Goal: Complete application form

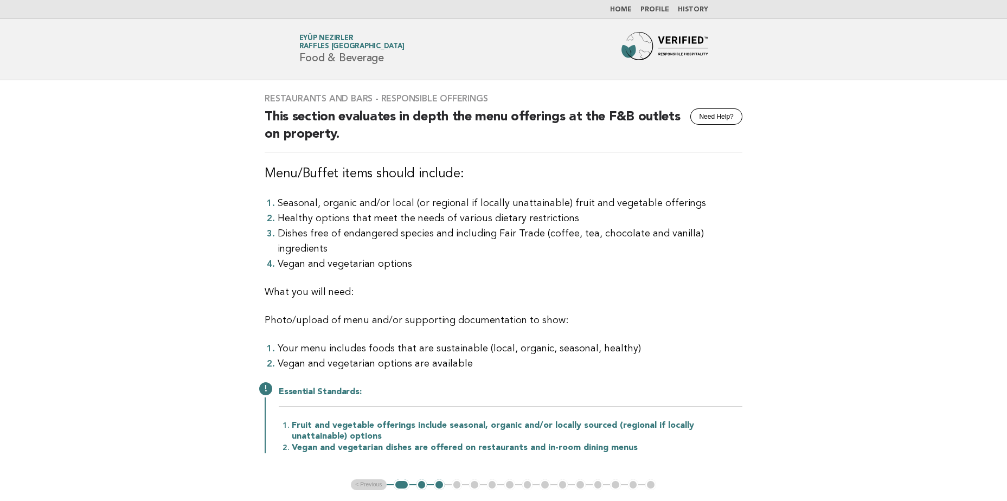
scroll to position [54, 0]
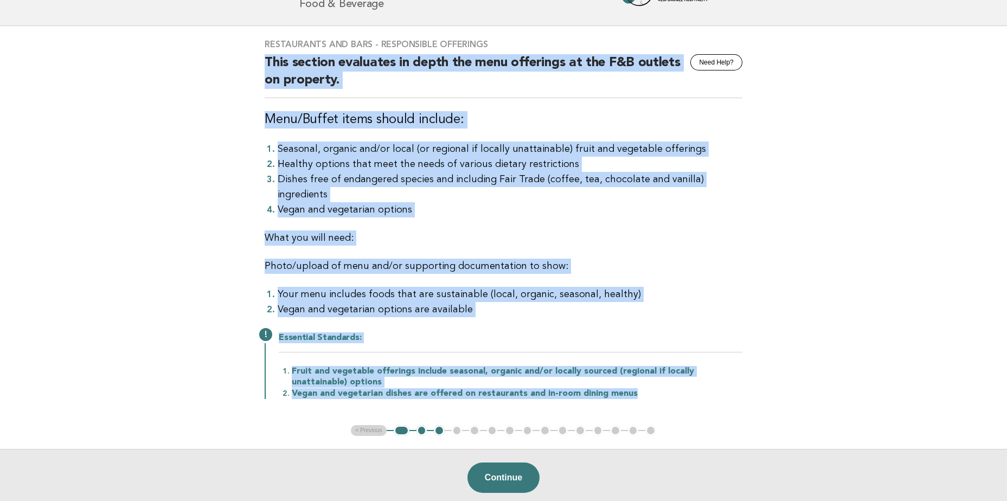
click at [428, 231] on div "Restaurants and Bars - Responsible Offerings Need Help? This section evaluates …" at bounding box center [504, 225] width 504 height 399
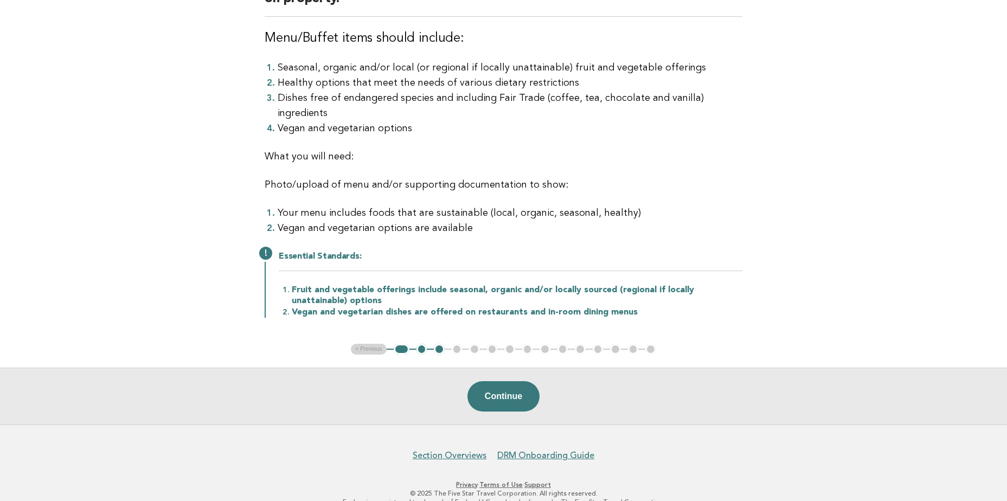
scroll to position [138, 0]
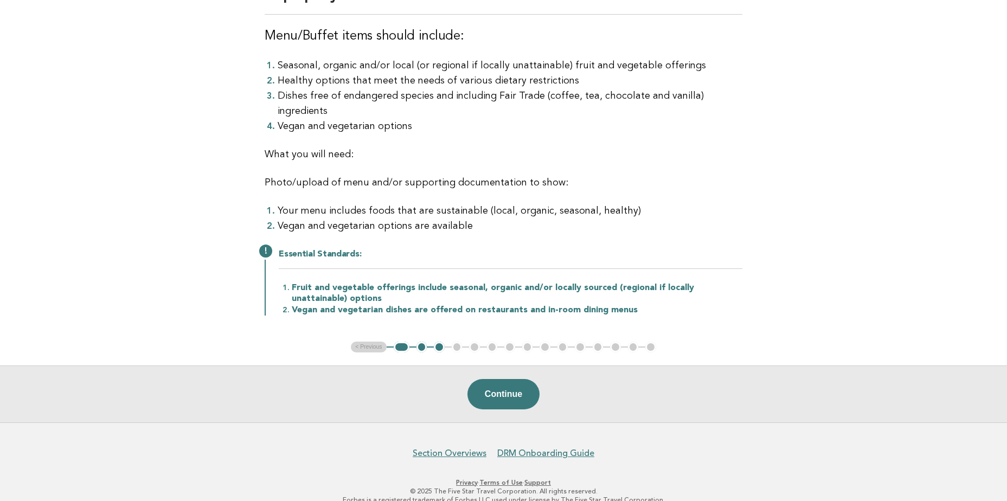
click at [374, 342] on ul "< Previous 1 2 3 4 5 6 7 8 9 10 11 12 13 14 15" at bounding box center [503, 347] width 305 height 11
click at [399, 342] on button "1" at bounding box center [402, 347] width 16 height 11
click at [425, 342] on button "2" at bounding box center [421, 347] width 11 height 11
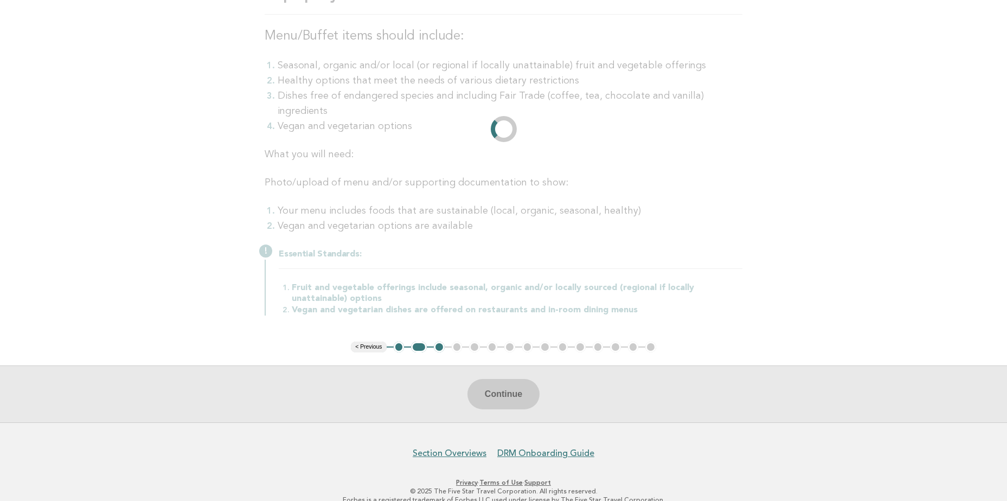
scroll to position [0, 0]
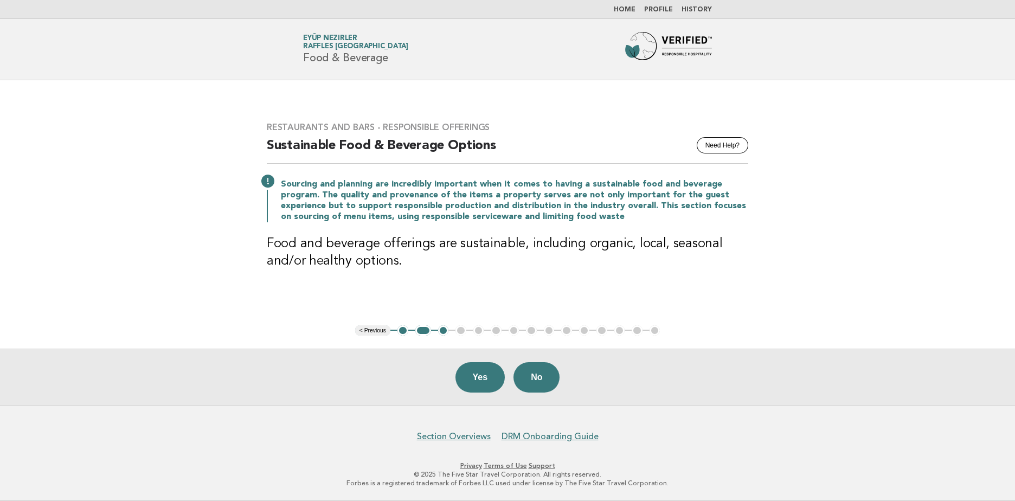
click at [403, 331] on button "1" at bounding box center [402, 330] width 11 height 11
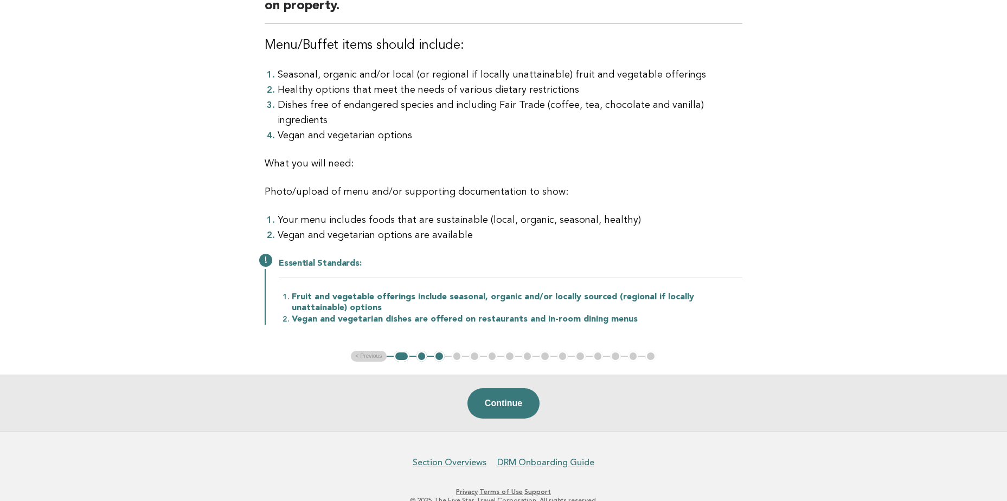
scroll to position [138, 0]
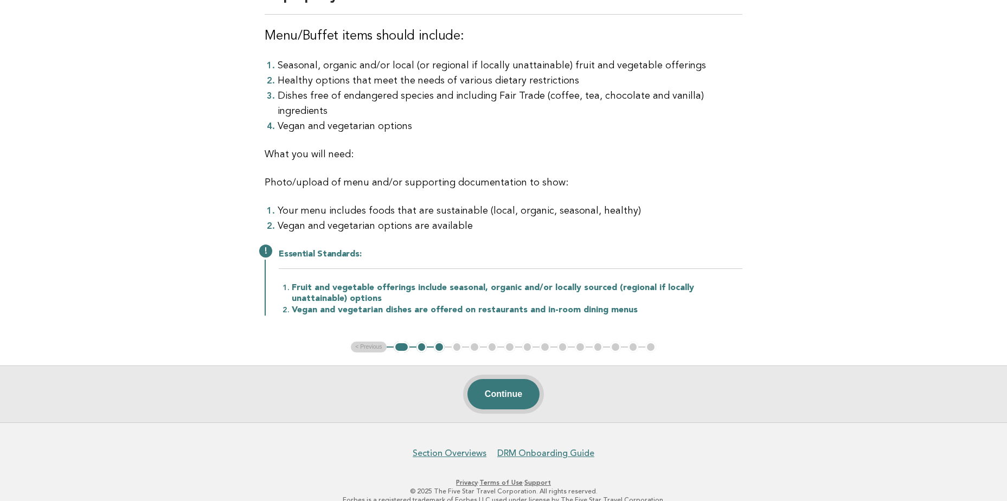
click at [493, 379] on button "Continue" at bounding box center [503, 394] width 72 height 30
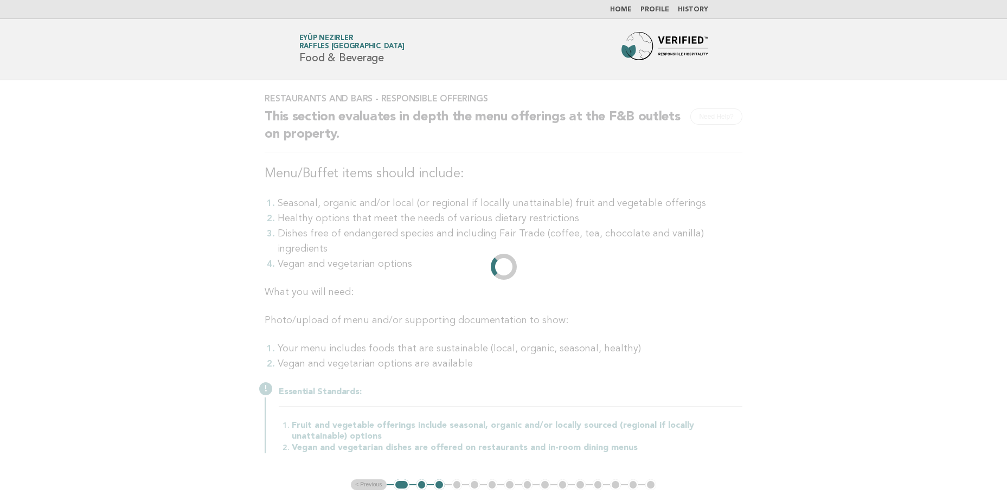
scroll to position [54, 0]
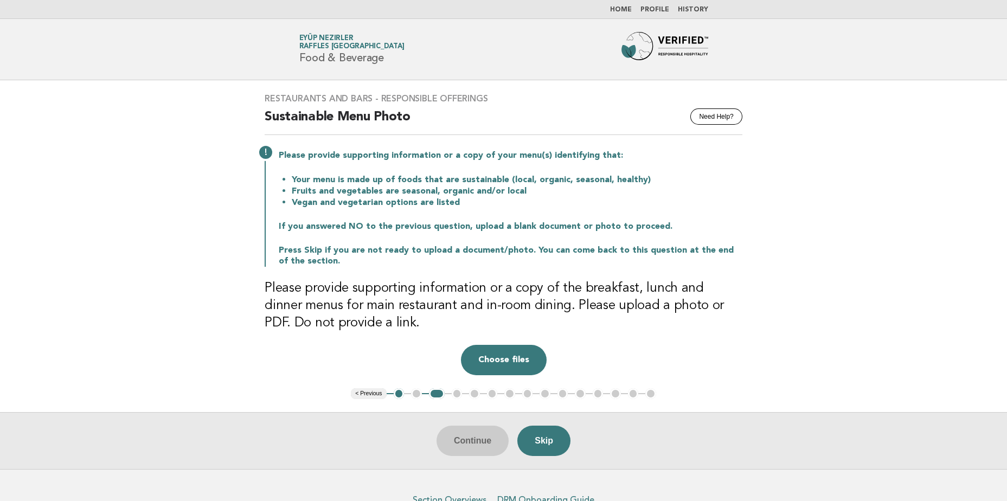
click at [419, 396] on ul "< Previous 1 2 3 4 5 6 7 8 9 10 11 12 13 14 15" at bounding box center [503, 393] width 305 height 11
click at [413, 392] on ul "< Previous 1 2 3 4 5 6 7 8 9 10 11 12 13 14 15" at bounding box center [503, 393] width 305 height 11
click at [418, 397] on ul "< Previous 1 2 3 4 5 6 7 8 9 10 11 12 13 14 15" at bounding box center [503, 393] width 305 height 11
click at [415, 397] on ul "< Previous 1 2 3 4 5 6 7 8 9 10 11 12 13 14 15" at bounding box center [503, 393] width 305 height 11
click at [398, 396] on button "1" at bounding box center [399, 393] width 11 height 11
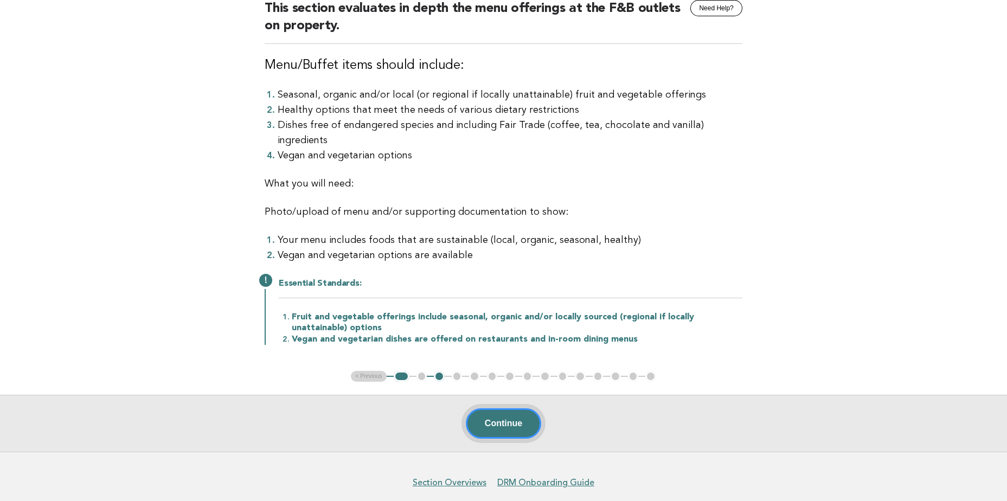
click at [490, 408] on button "Continue" at bounding box center [503, 423] width 75 height 30
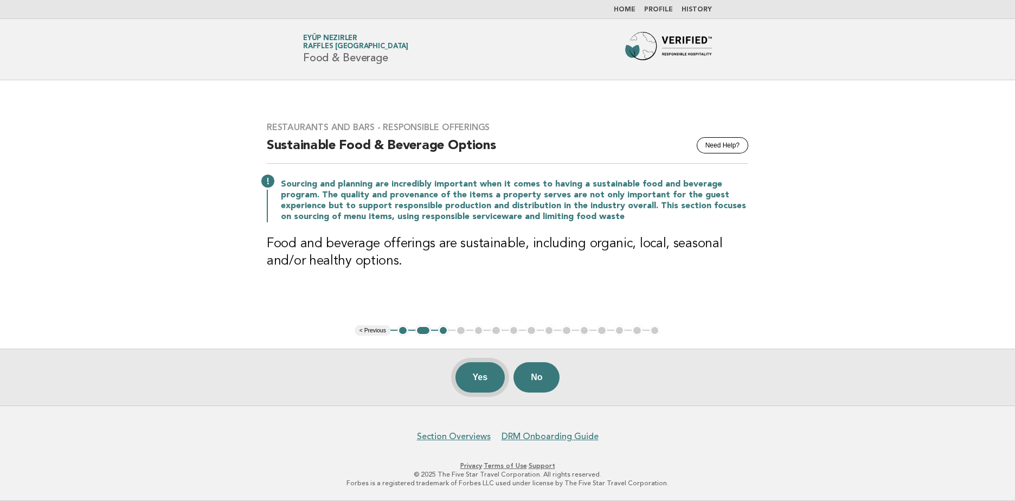
click at [478, 380] on button "Yes" at bounding box center [481, 377] width 50 height 30
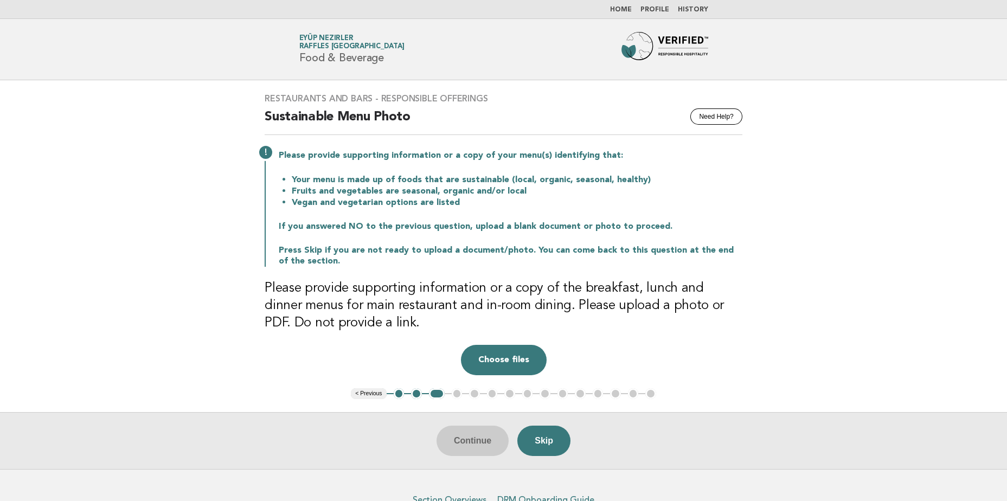
click at [401, 393] on button "1" at bounding box center [399, 393] width 11 height 11
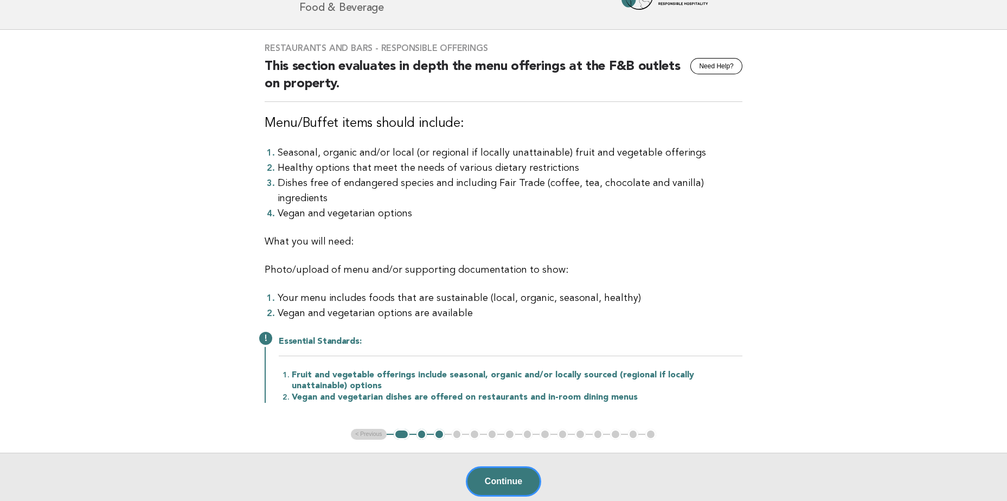
scroll to position [108, 0]
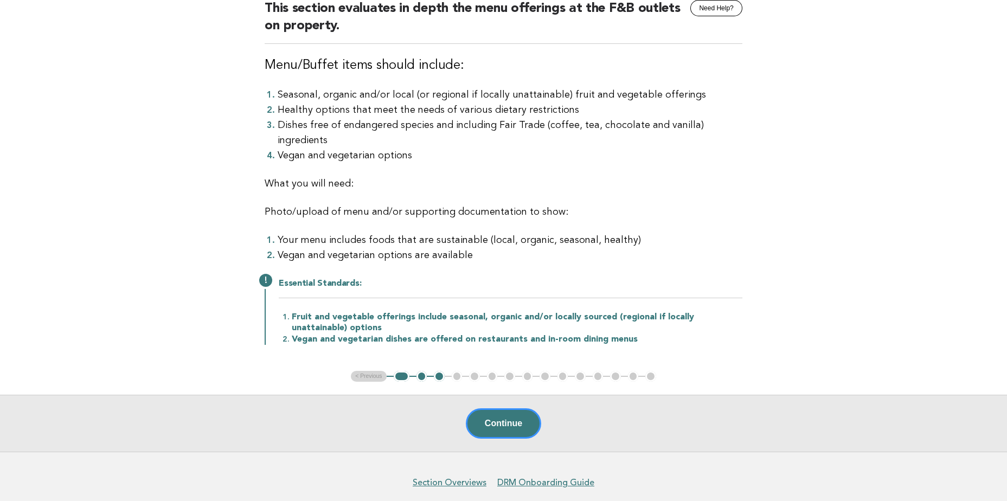
click at [438, 371] on button "3" at bounding box center [439, 376] width 11 height 11
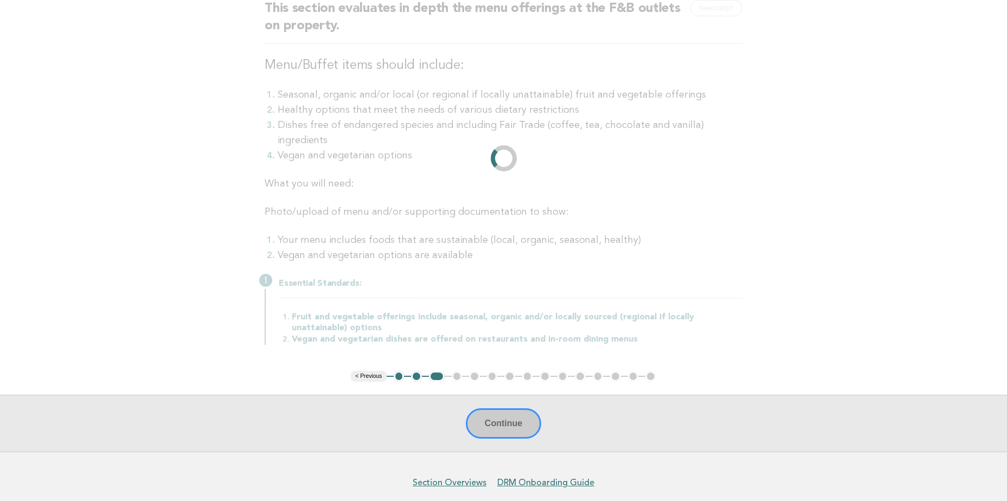
scroll to position [63, 0]
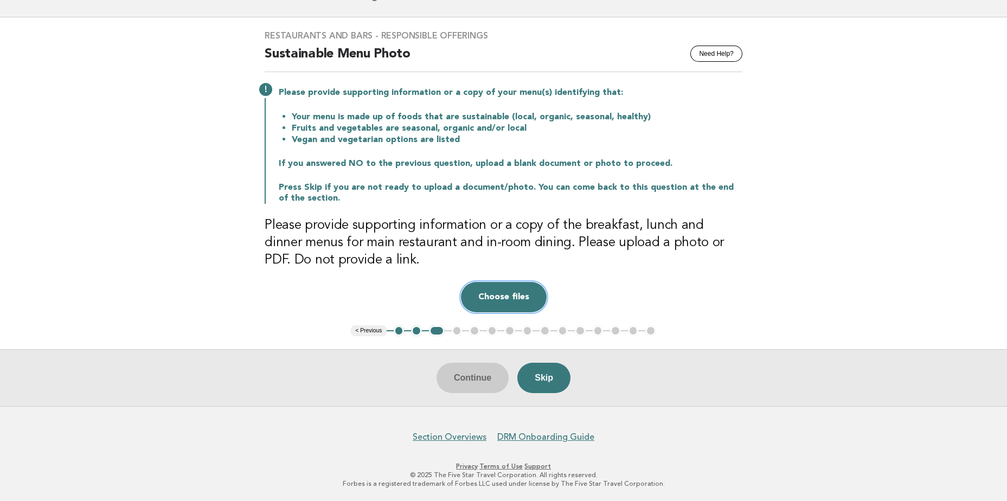
click at [497, 294] on button "Choose files" at bounding box center [504, 297] width 86 height 30
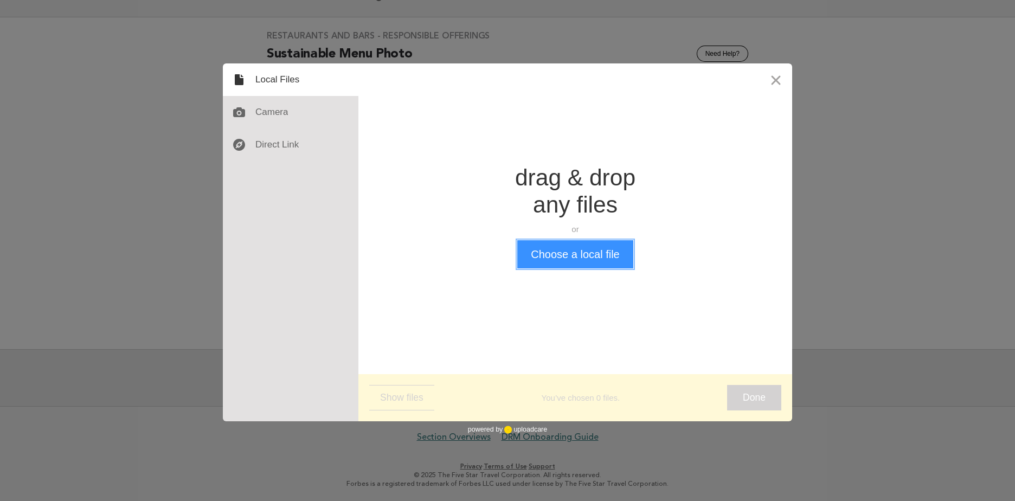
click at [568, 250] on button "Choose a local file" at bounding box center [575, 254] width 116 height 28
click at [607, 256] on button "Choose a local file" at bounding box center [575, 254] width 116 height 28
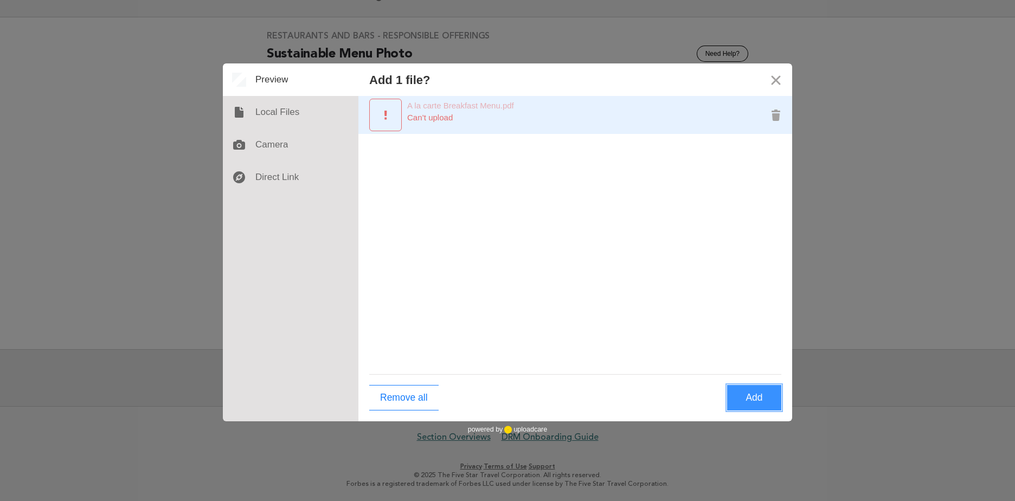
click at [444, 130] on div "A la carte Breakfast Menu.pdf 3.1 MB Can’t upload" at bounding box center [564, 115] width 390 height 33
click at [774, 117] on button "Remove A la carte Breakfast Menu.pdf" at bounding box center [776, 115] width 33 height 33
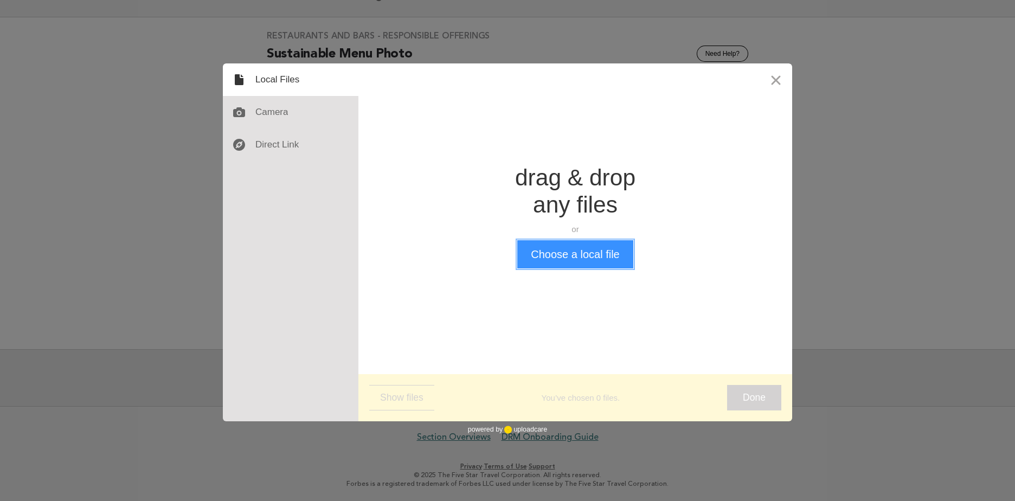
click at [591, 265] on button "Choose a local file" at bounding box center [575, 254] width 116 height 28
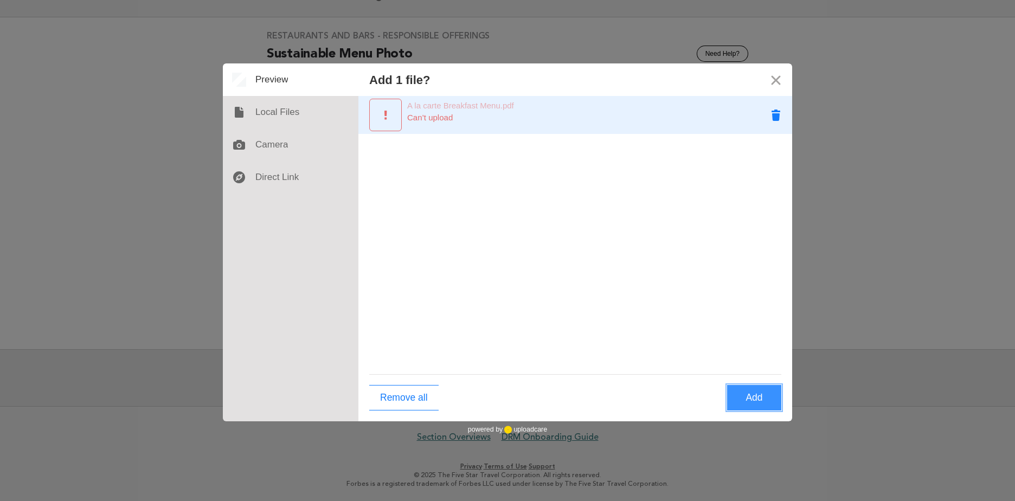
click at [771, 111] on button "Remove A la carte Breakfast Menu.pdf" at bounding box center [776, 115] width 33 height 33
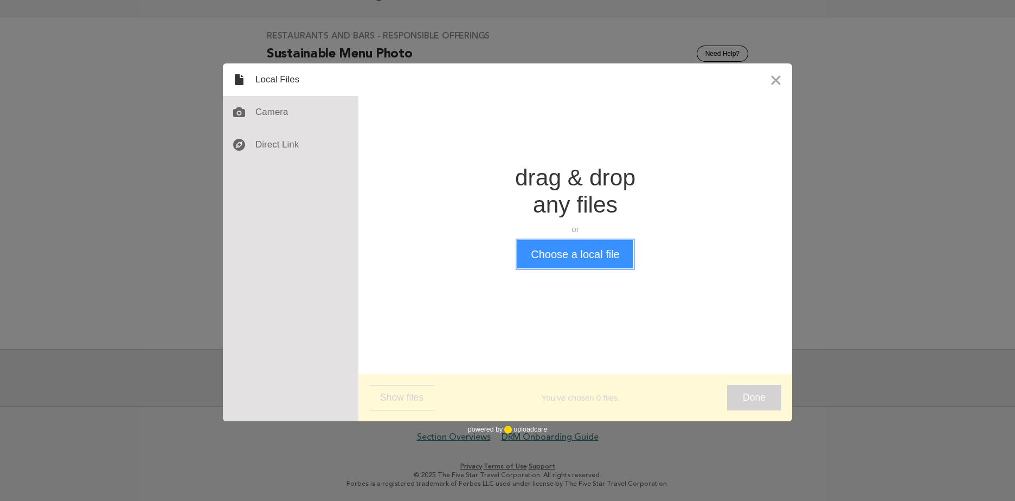
click at [593, 254] on button "Choose a local file" at bounding box center [575, 254] width 116 height 28
click at [560, 267] on button "Choose a local file" at bounding box center [575, 254] width 116 height 28
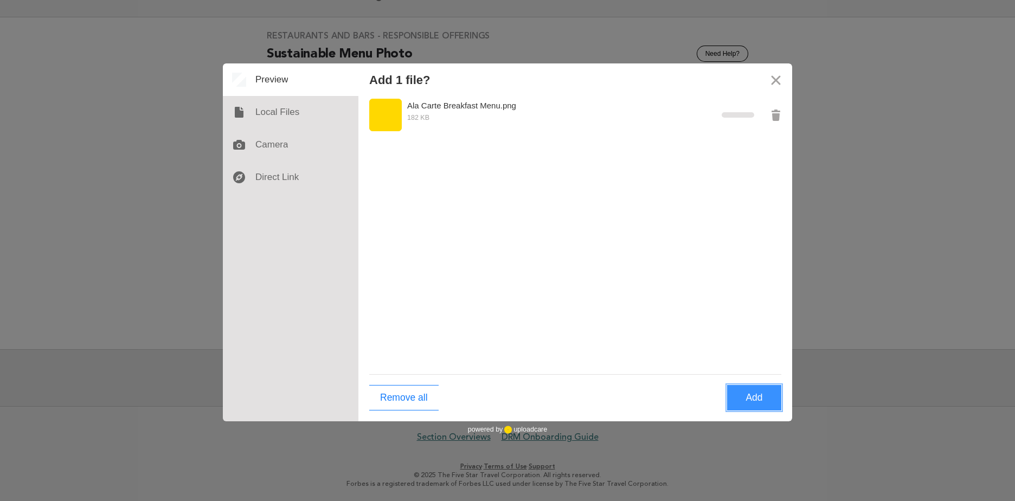
click at [740, 395] on button "Add" at bounding box center [754, 397] width 54 height 25
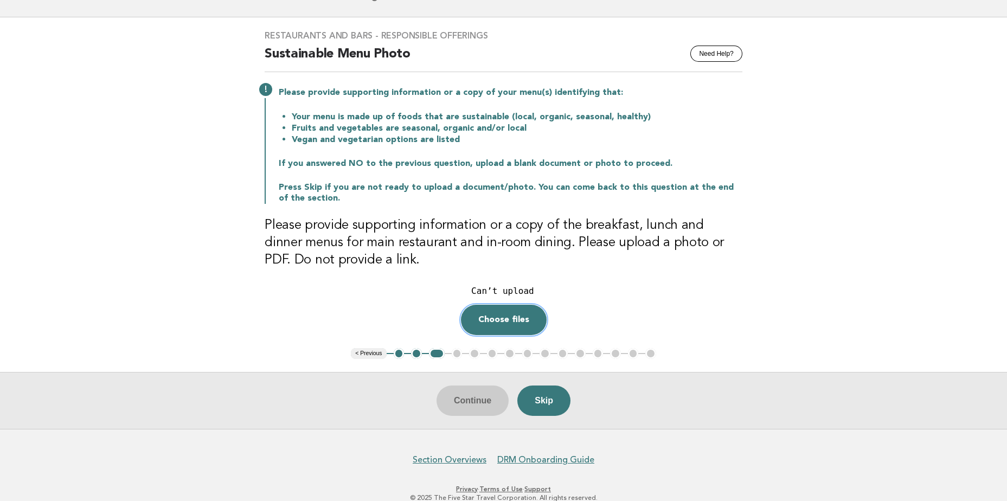
click at [536, 326] on button "Choose files" at bounding box center [504, 320] width 86 height 30
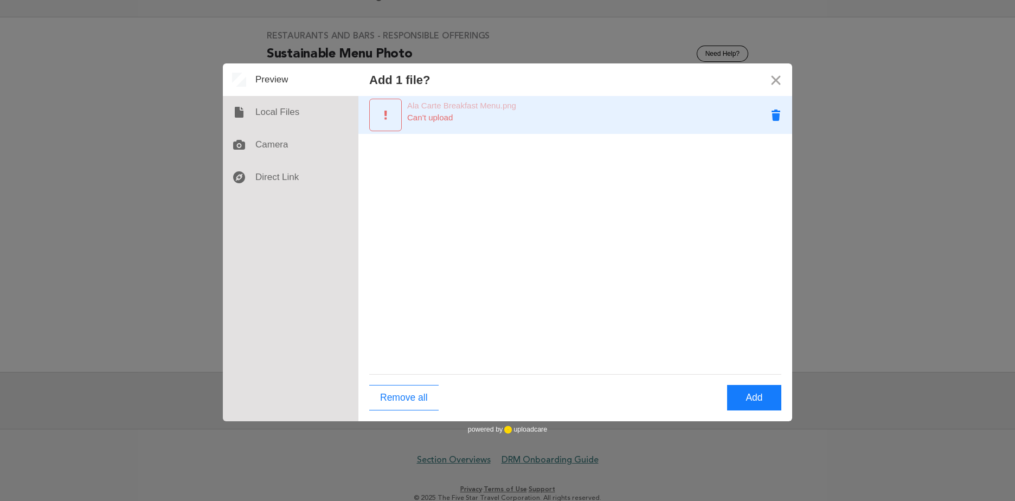
click at [782, 110] on button "Remove Ala Carte Breakfast Menu.png" at bounding box center [776, 115] width 33 height 33
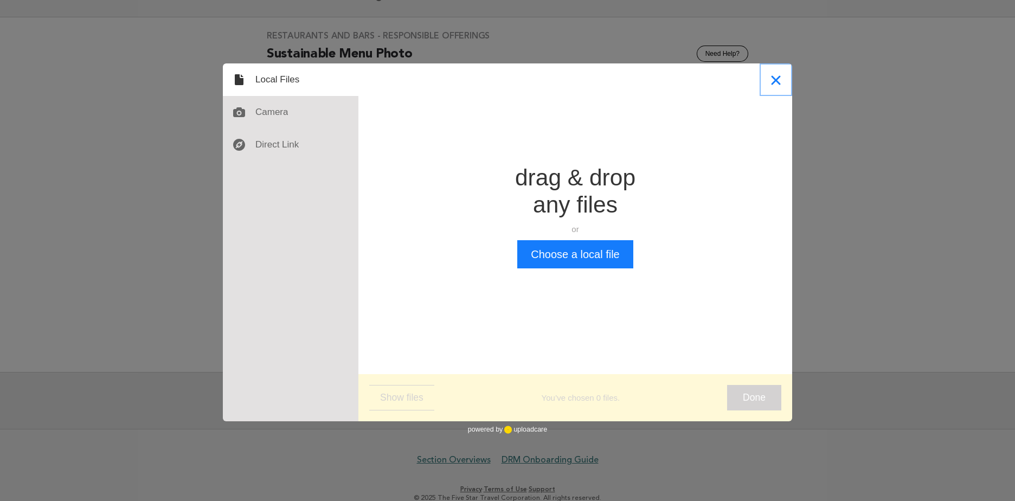
click at [782, 80] on button "Close" at bounding box center [776, 79] width 33 height 33
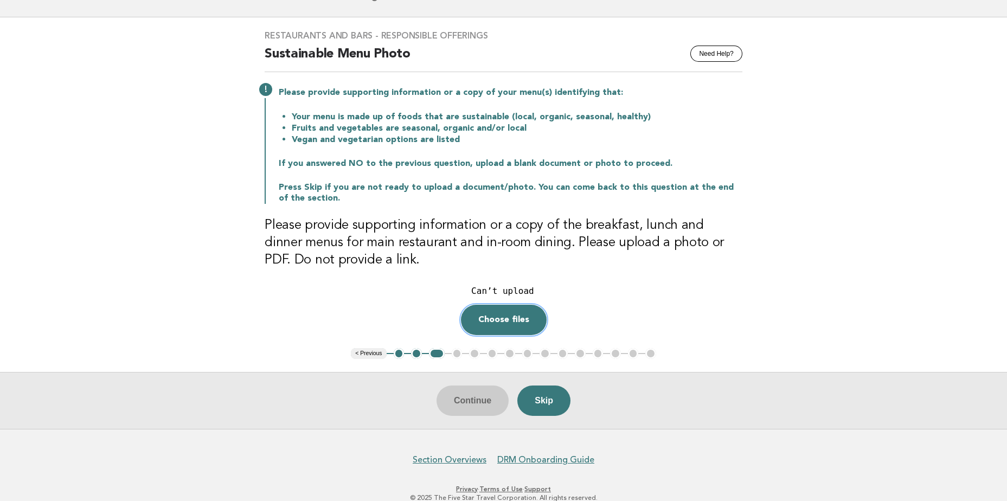
drag, startPoint x: 527, startPoint y: 318, endPoint x: 521, endPoint y: 319, distance: 6.6
click at [521, 319] on button "Choose files" at bounding box center [504, 320] width 86 height 30
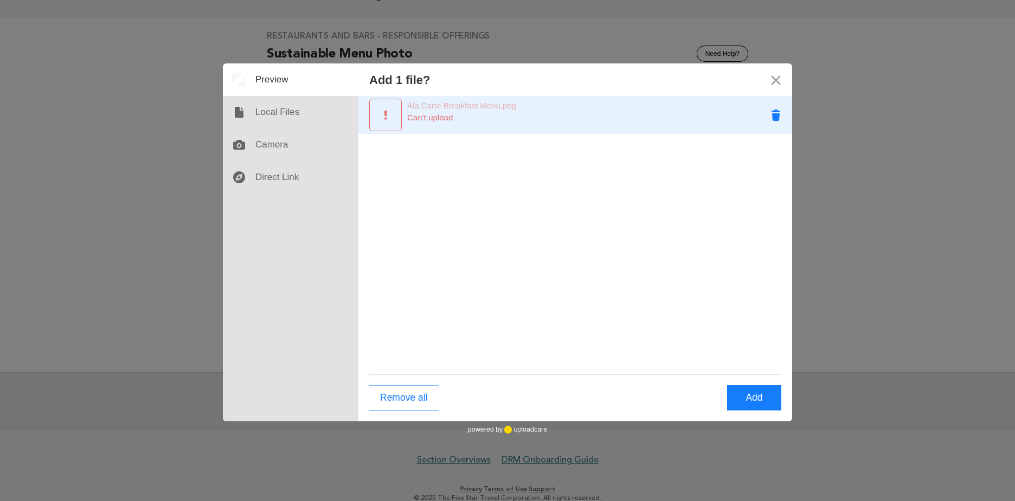
click at [769, 112] on button "Remove Ala Carte Breakfast Menu.png" at bounding box center [776, 115] width 33 height 33
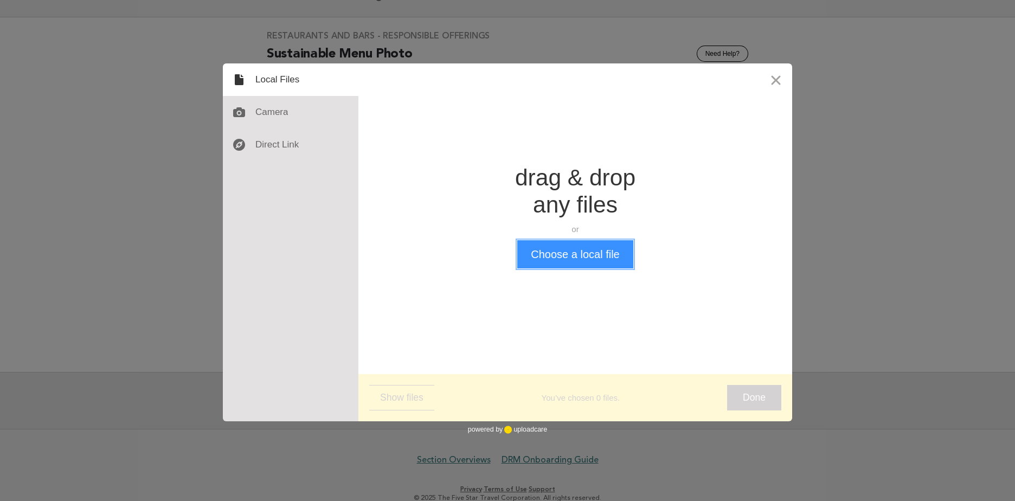
click at [569, 250] on button "Choose a local file" at bounding box center [575, 254] width 116 height 28
click at [547, 252] on button "Choose a local file" at bounding box center [575, 254] width 116 height 28
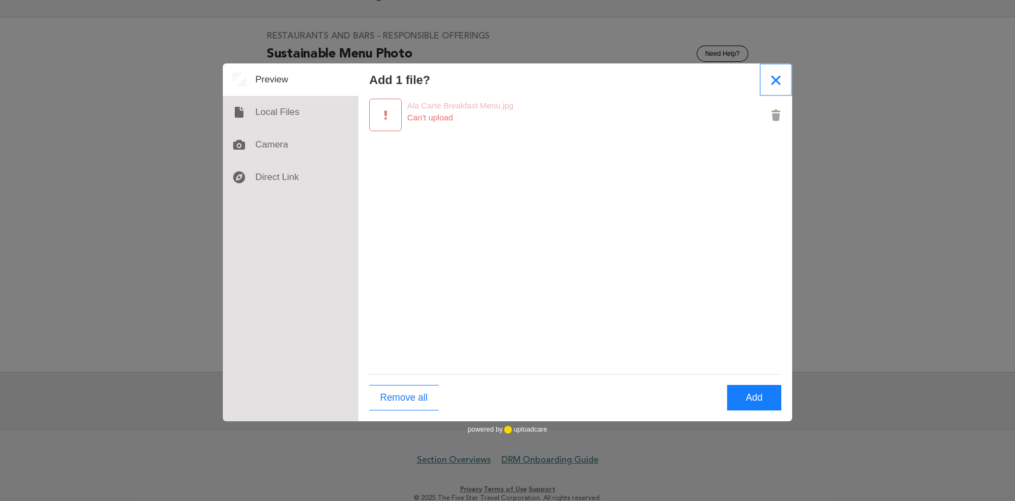
click at [770, 87] on button "Close" at bounding box center [776, 79] width 33 height 33
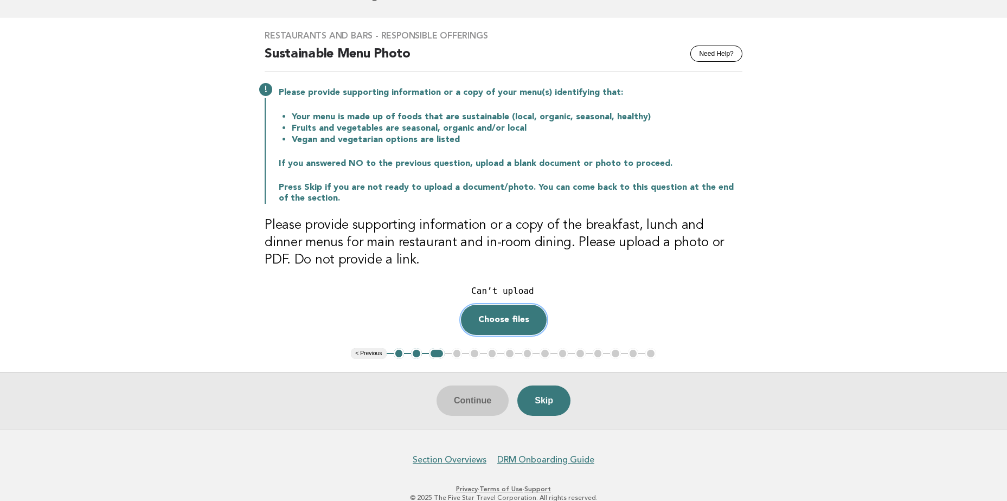
click at [498, 335] on button "Choose files" at bounding box center [504, 320] width 86 height 30
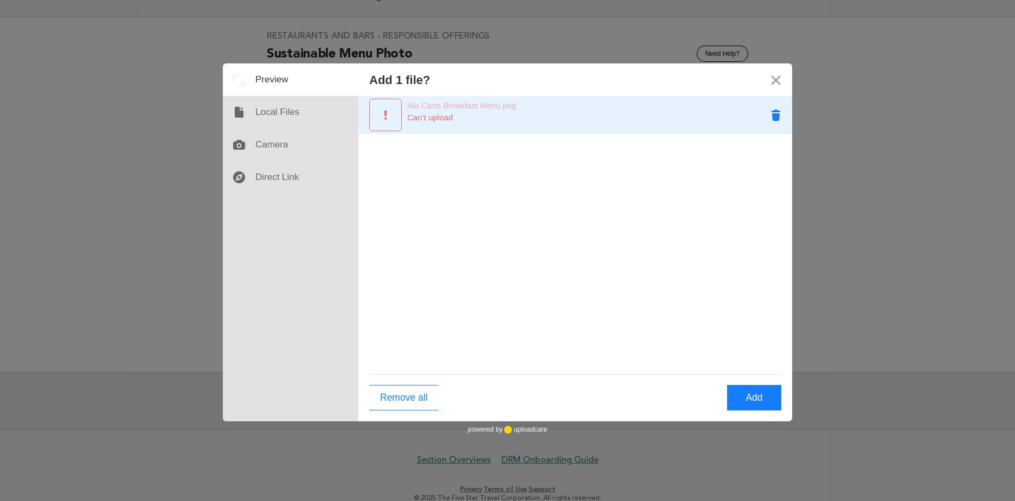
click at [780, 119] on button "Remove Ala Carte Breakfast Menu.png" at bounding box center [776, 115] width 33 height 33
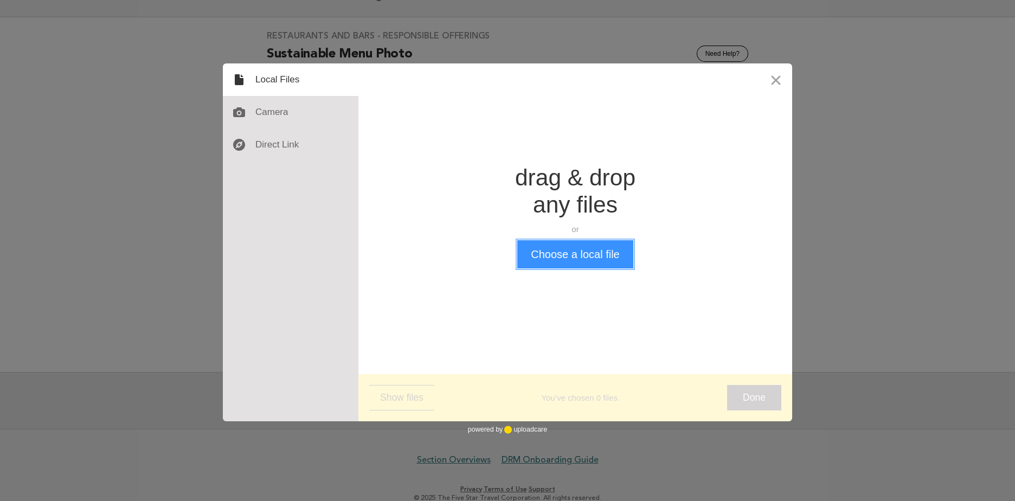
click at [598, 249] on button "Choose a local file" at bounding box center [575, 254] width 116 height 28
click at [767, 81] on button "Close" at bounding box center [776, 79] width 33 height 33
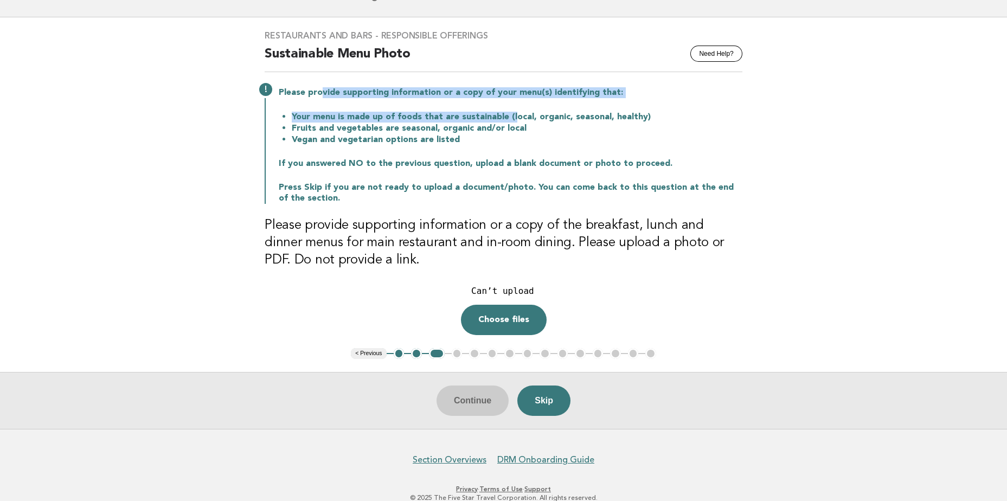
drag, startPoint x: 321, startPoint y: 96, endPoint x: 507, endPoint y: 112, distance: 186.7
click at [507, 112] on div "Please provide supporting information or a copy of your menu(s) identifying tha…" at bounding box center [504, 144] width 478 height 119
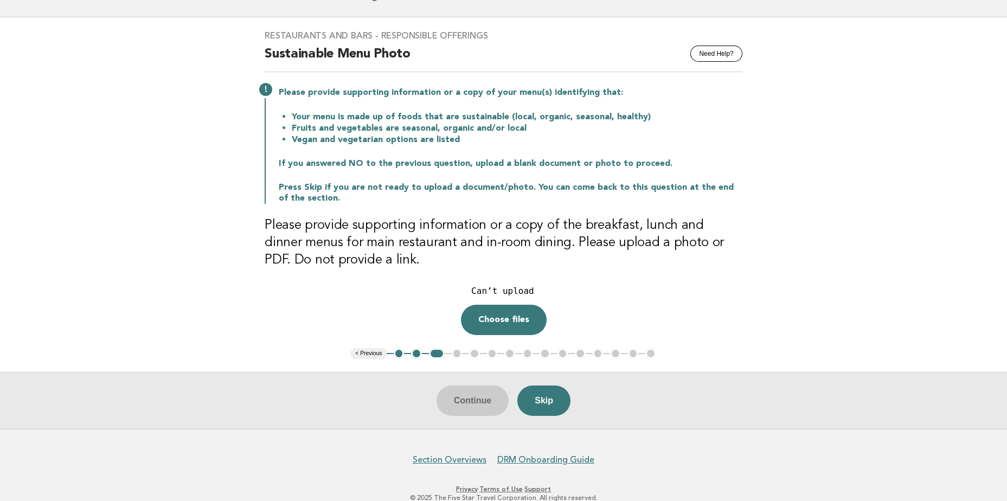
drag, startPoint x: 507, startPoint y: 112, endPoint x: 388, endPoint y: 126, distance: 120.1
click at [388, 126] on li "Fruits and vegetables are seasonal, organic and/or local" at bounding box center [517, 128] width 451 height 11
drag, startPoint x: 438, startPoint y: 110, endPoint x: 503, endPoint y: 112, distance: 65.6
click at [503, 112] on div "Please provide supporting information or a copy of your menu(s) identifying tha…" at bounding box center [504, 144] width 478 height 119
click at [497, 321] on button "Choose files" at bounding box center [504, 320] width 86 height 30
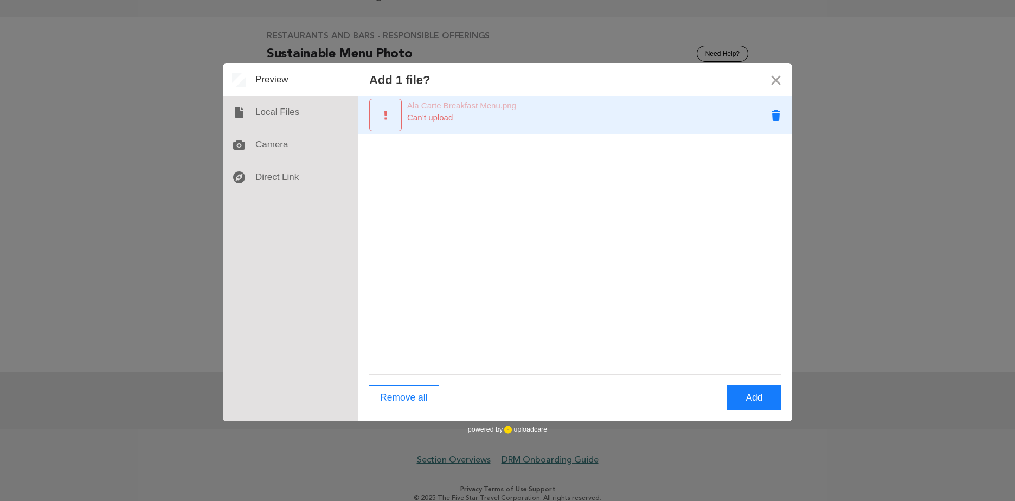
click at [770, 115] on button "Remove Ala Carte Breakfast Menu.png" at bounding box center [776, 115] width 33 height 33
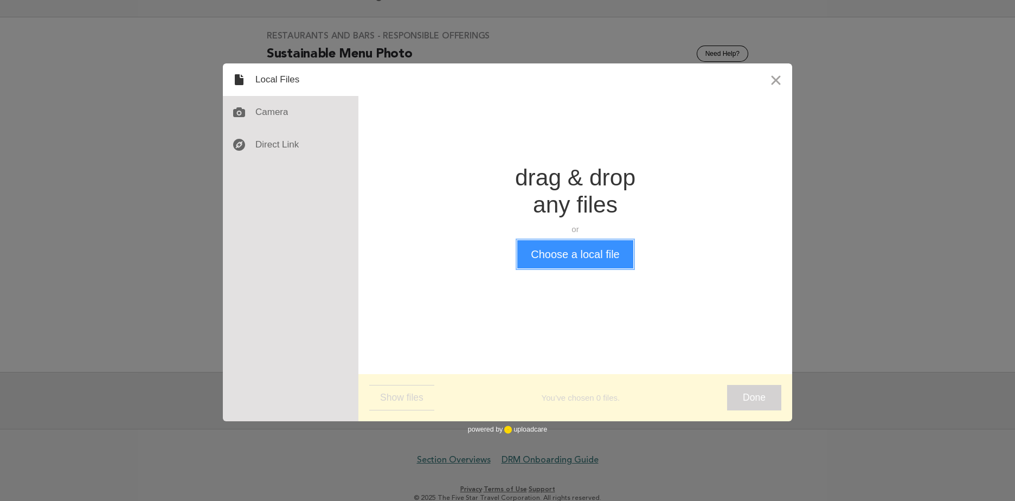
click at [557, 244] on button "Choose a local file" at bounding box center [575, 254] width 116 height 28
click at [563, 253] on button "Choose a local file" at bounding box center [575, 254] width 116 height 28
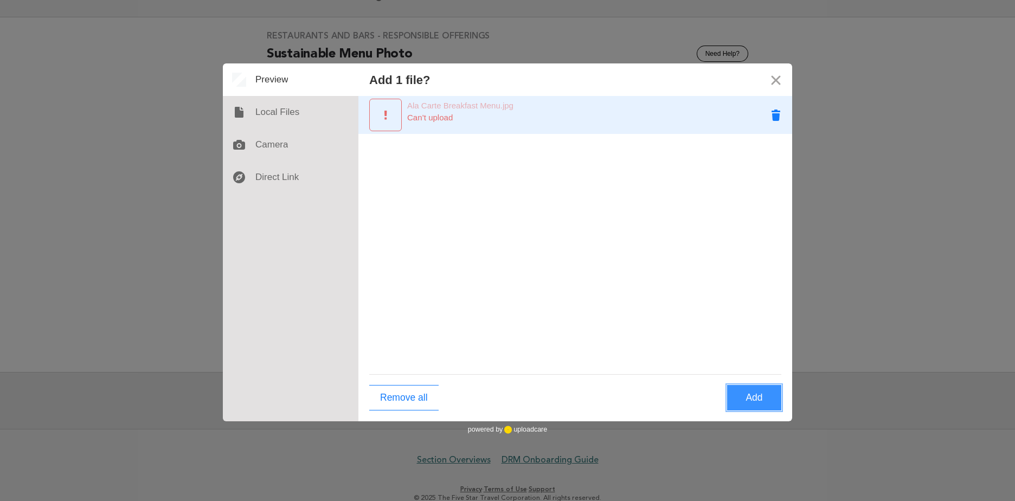
click at [773, 113] on button "Remove Ala Carte Breakfast Menu.jpg" at bounding box center [776, 115] width 33 height 33
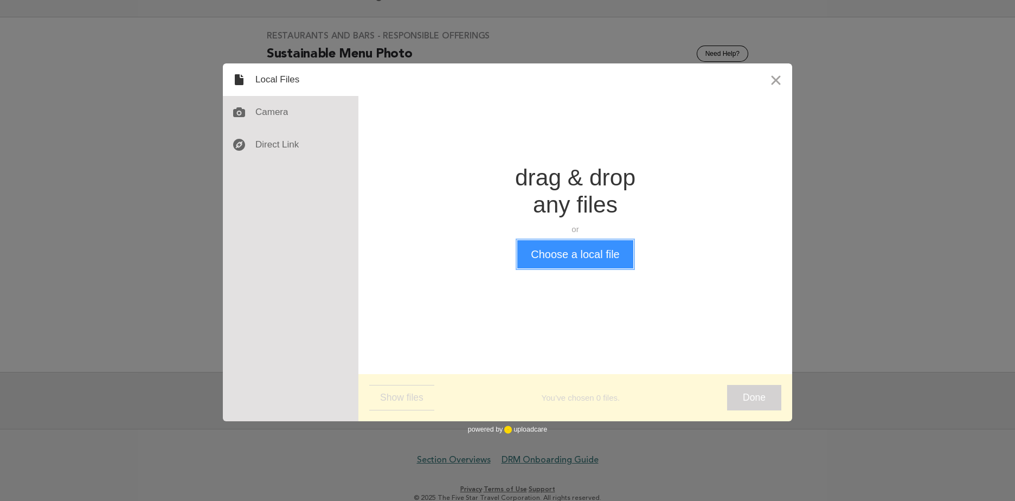
click at [538, 264] on button "Choose a local file" at bounding box center [575, 254] width 116 height 28
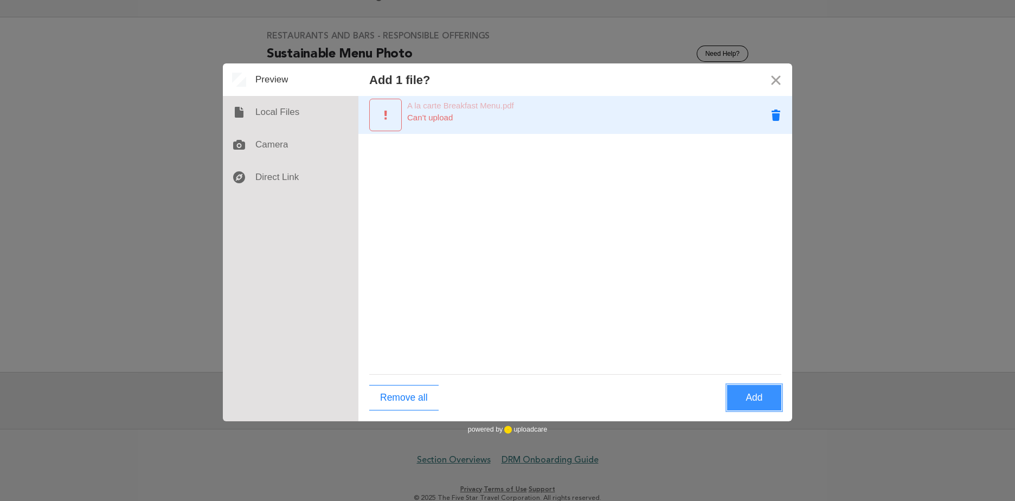
click at [766, 114] on button "Remove A la carte Breakfast Menu.pdf" at bounding box center [776, 115] width 33 height 33
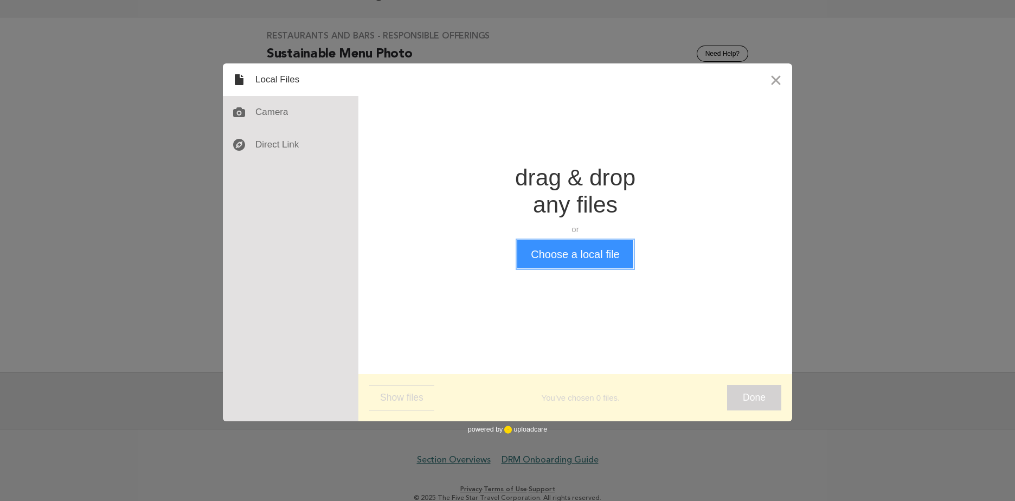
click at [538, 261] on button "Choose a local file" at bounding box center [575, 254] width 116 height 28
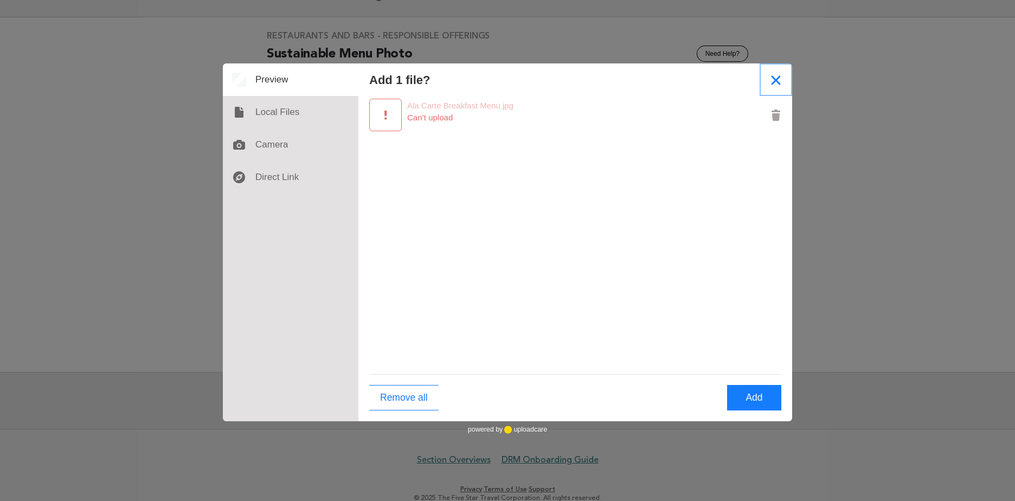
click at [776, 84] on button "Close" at bounding box center [776, 79] width 33 height 33
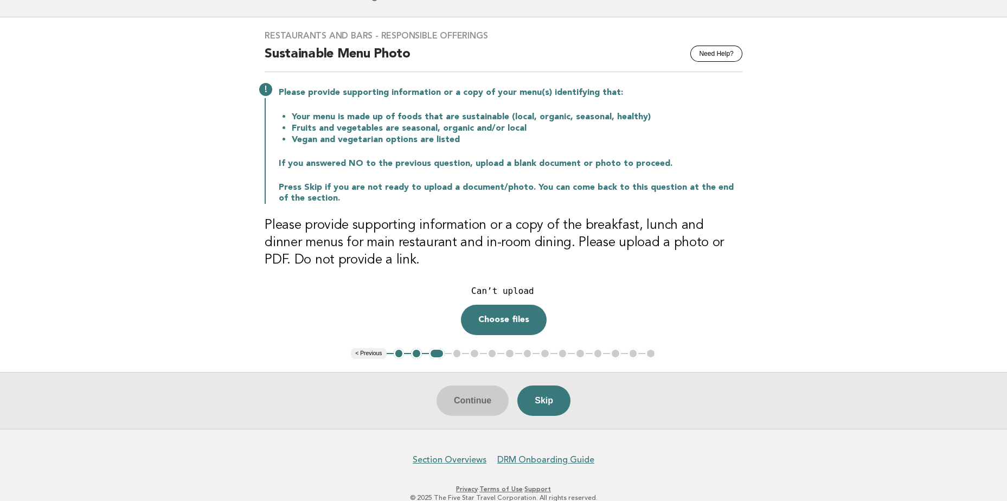
click at [495, 194] on p "Press Skip if you are not ready to upload a document/photo. You can come back t…" at bounding box center [511, 193] width 464 height 22
click at [717, 55] on button "Need Help?" at bounding box center [716, 54] width 52 height 16
click at [547, 396] on button "Skip" at bounding box center [543, 401] width 53 height 30
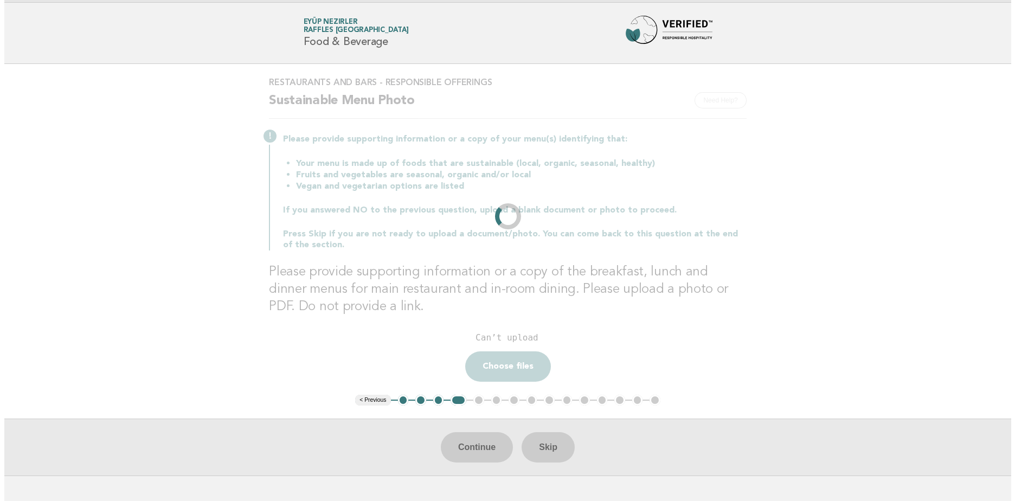
scroll to position [0, 0]
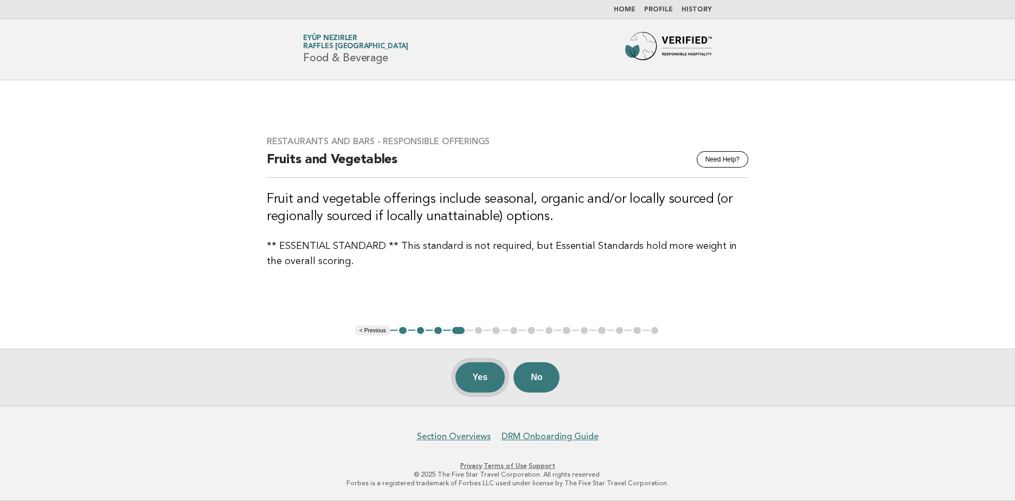
click at [496, 370] on button "Yes" at bounding box center [481, 377] width 50 height 30
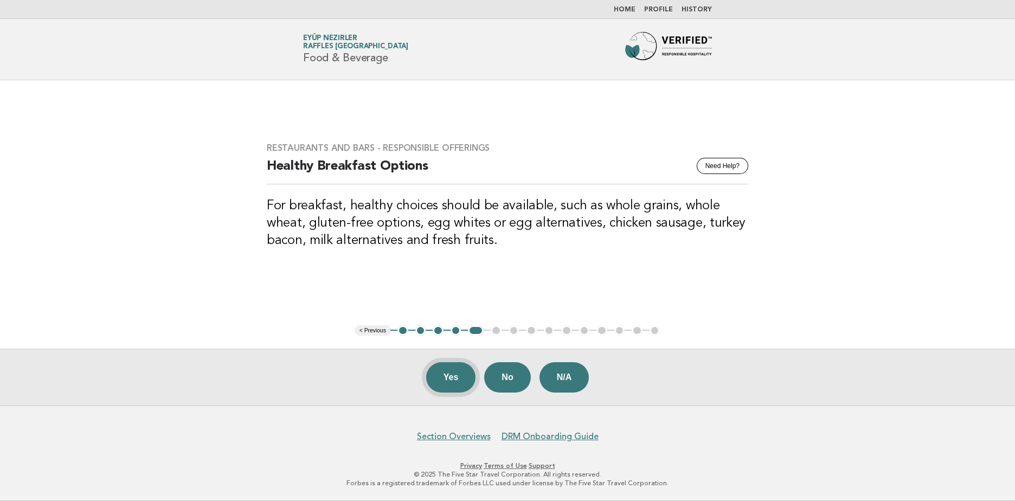
click at [459, 379] on button "Yes" at bounding box center [451, 377] width 50 height 30
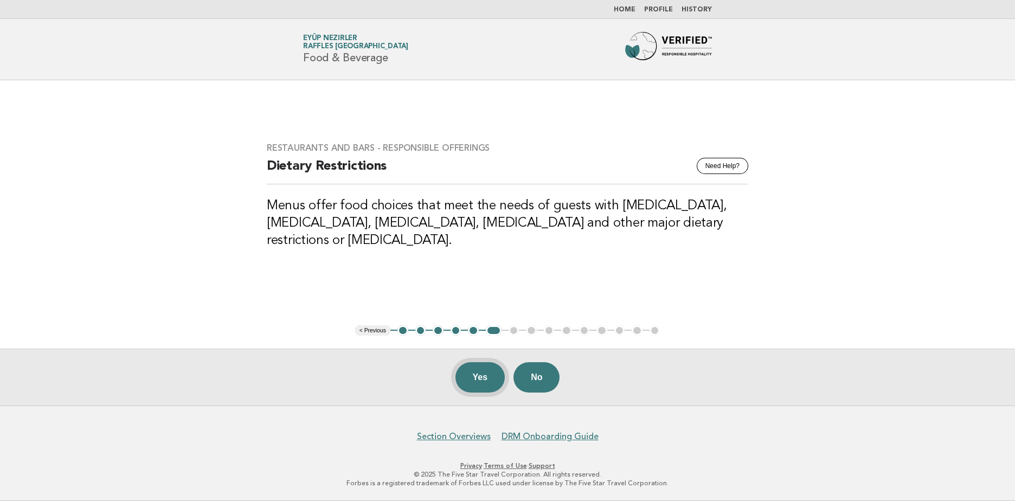
click at [485, 365] on button "Yes" at bounding box center [481, 377] width 50 height 30
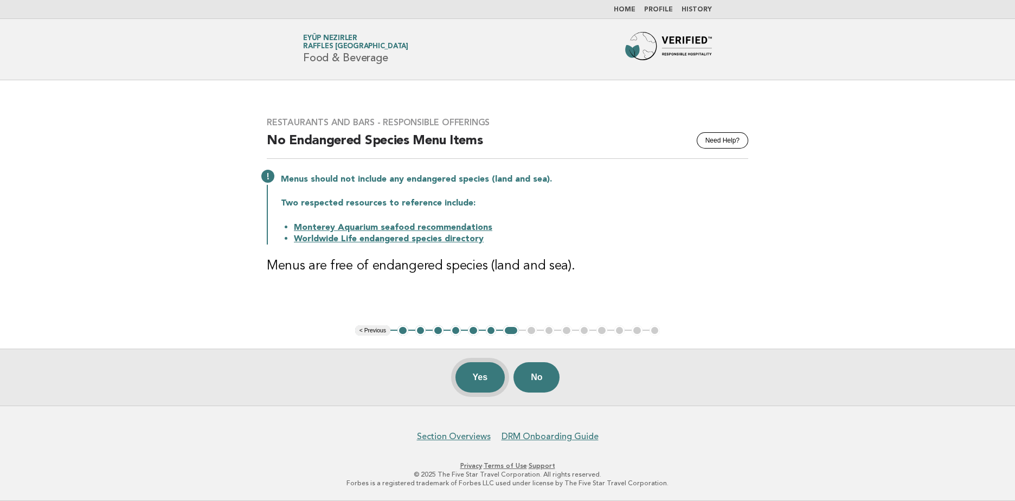
click at [480, 376] on button "Yes" at bounding box center [481, 377] width 50 height 30
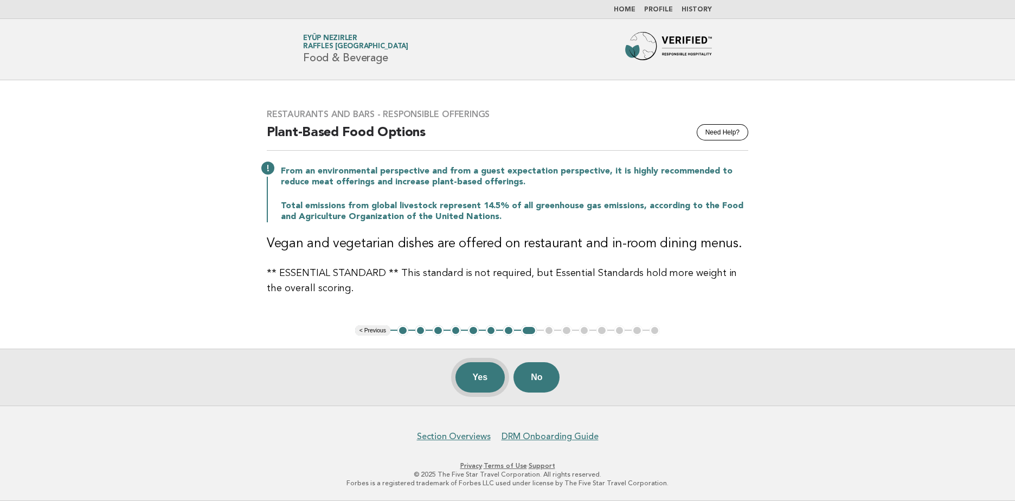
click at [469, 367] on button "Yes" at bounding box center [481, 377] width 50 height 30
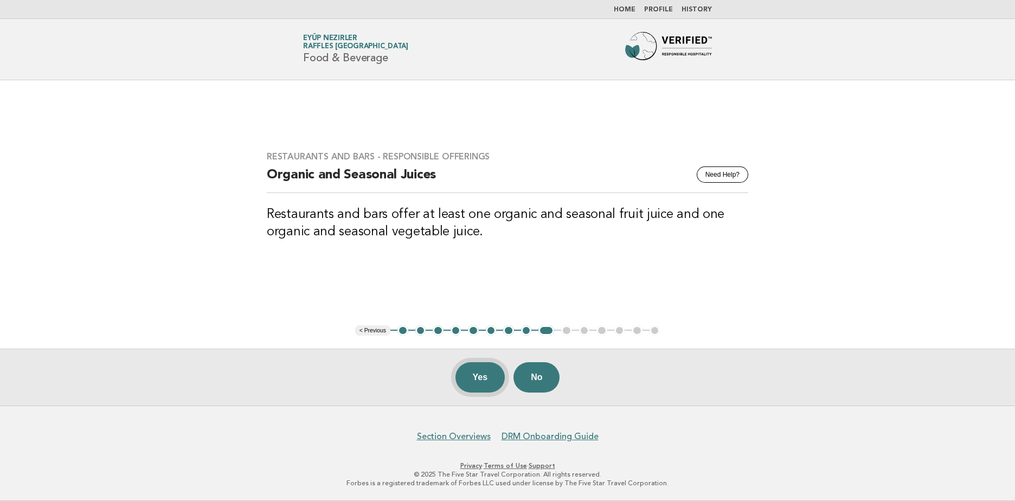
click at [471, 377] on button "Yes" at bounding box center [481, 377] width 50 height 30
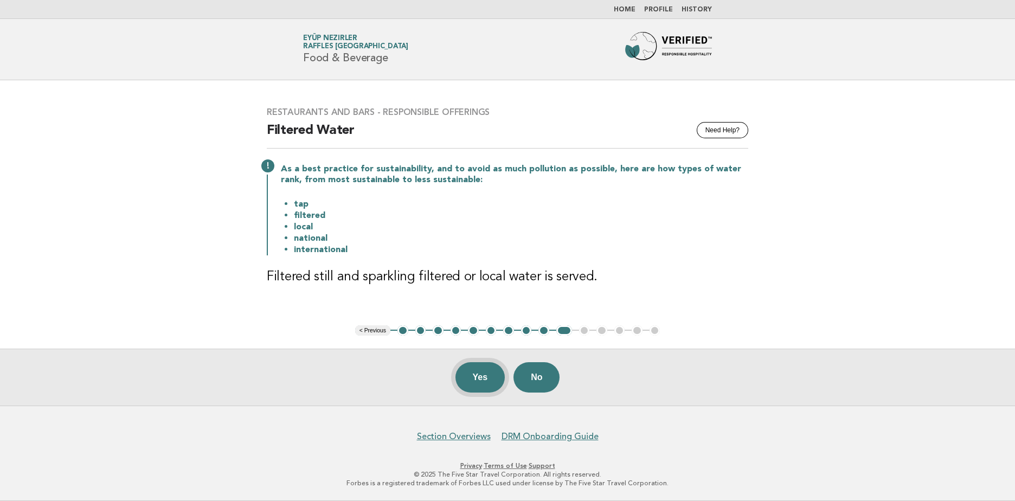
click at [466, 368] on button "Yes" at bounding box center [481, 377] width 50 height 30
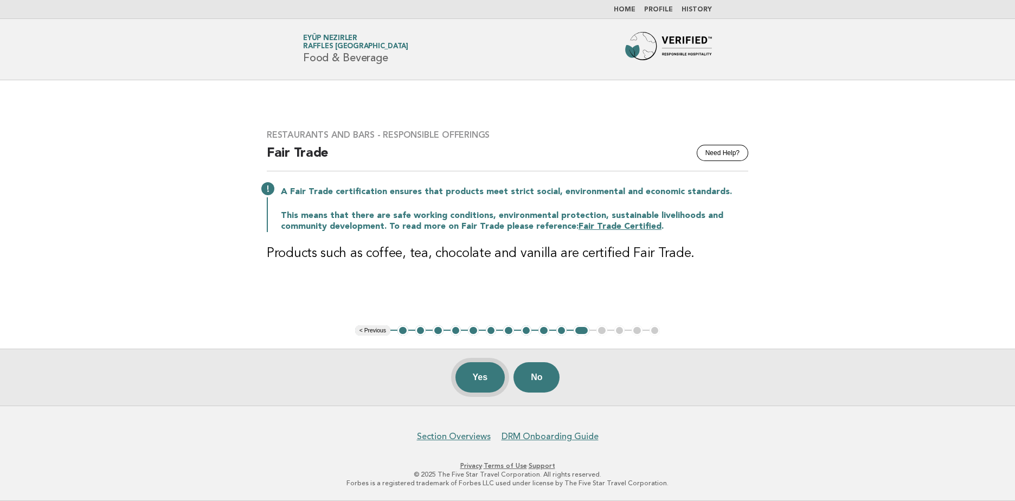
click at [477, 388] on button "Yes" at bounding box center [481, 377] width 50 height 30
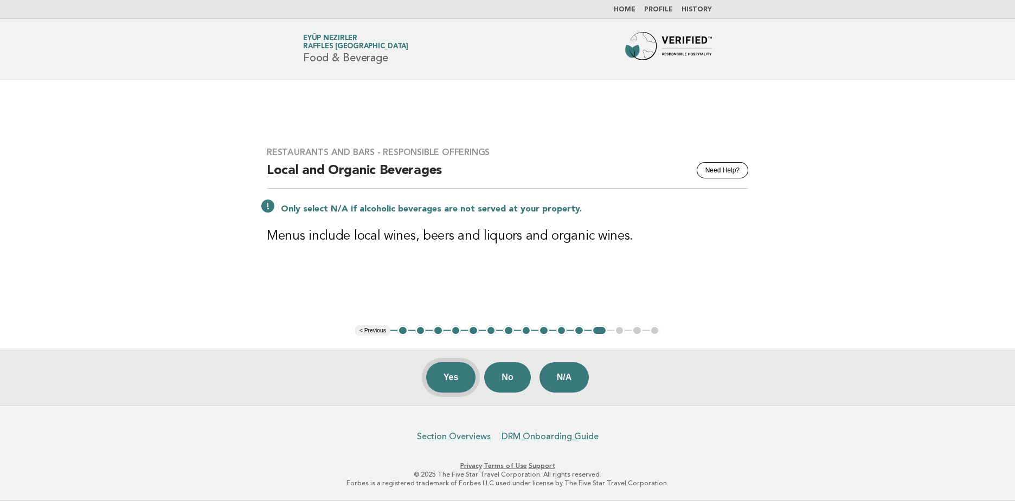
click at [452, 383] on button "Yes" at bounding box center [451, 377] width 50 height 30
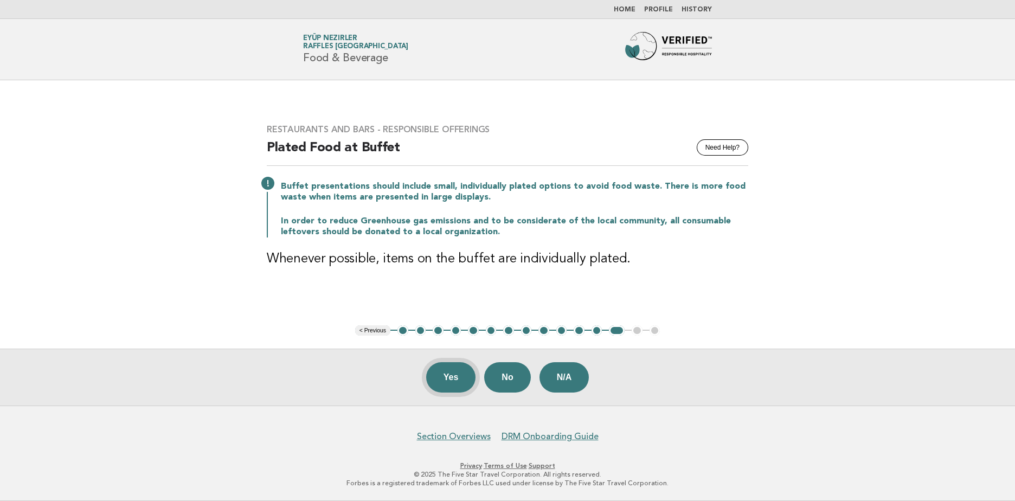
click at [438, 373] on button "Yes" at bounding box center [451, 377] width 50 height 30
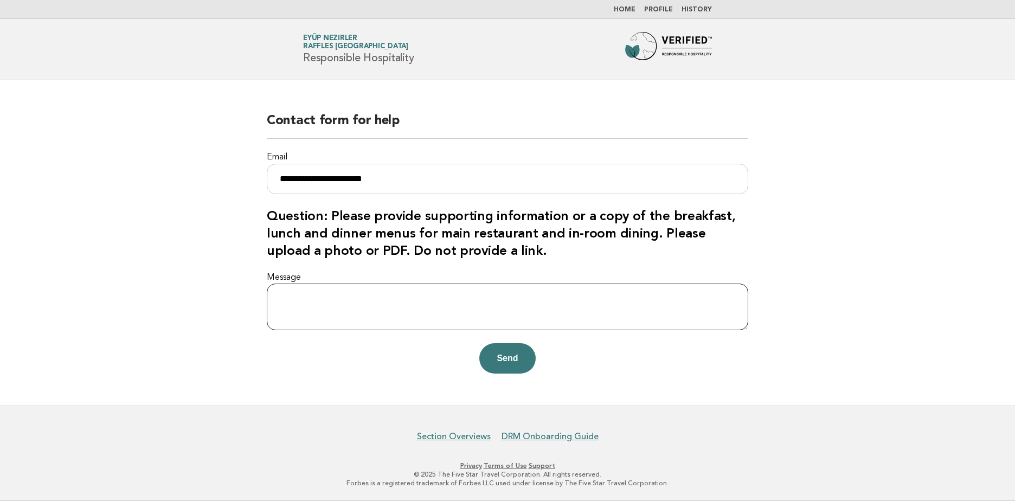
click at [429, 295] on textarea "Message" at bounding box center [508, 307] width 482 height 47
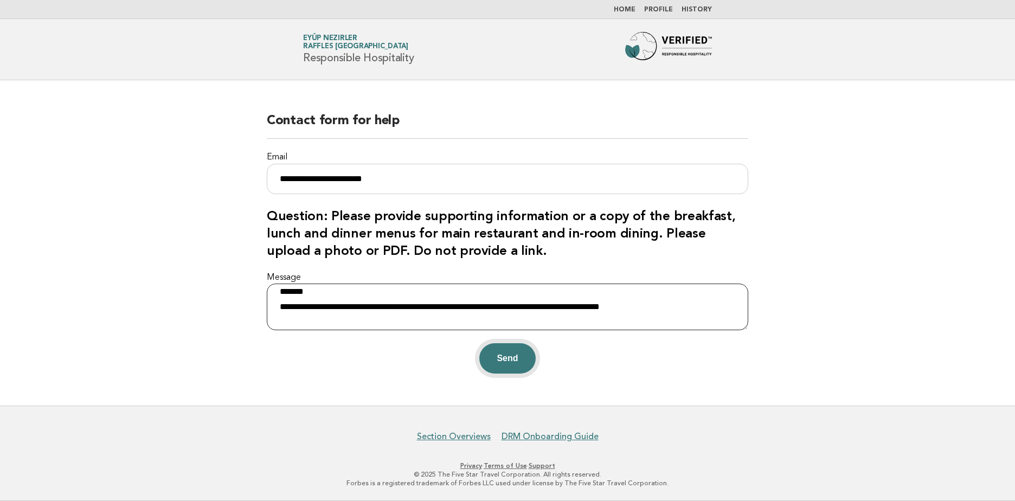
type textarea "**********"
click at [513, 363] on button "Send" at bounding box center [507, 358] width 56 height 30
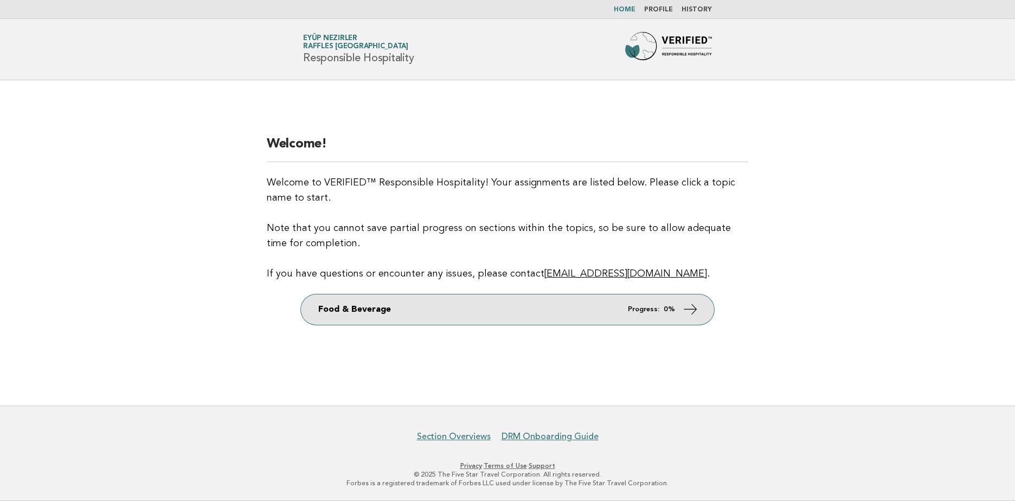
click at [660, 304] on link "Food & Beverage Progress: 0%" at bounding box center [507, 309] width 413 height 30
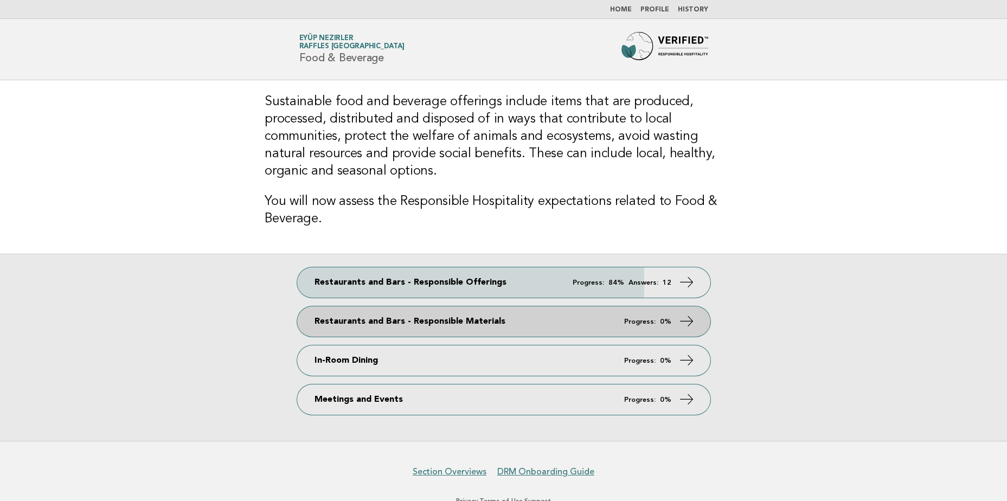
click at [626, 318] on em "Progress:" at bounding box center [639, 321] width 31 height 7
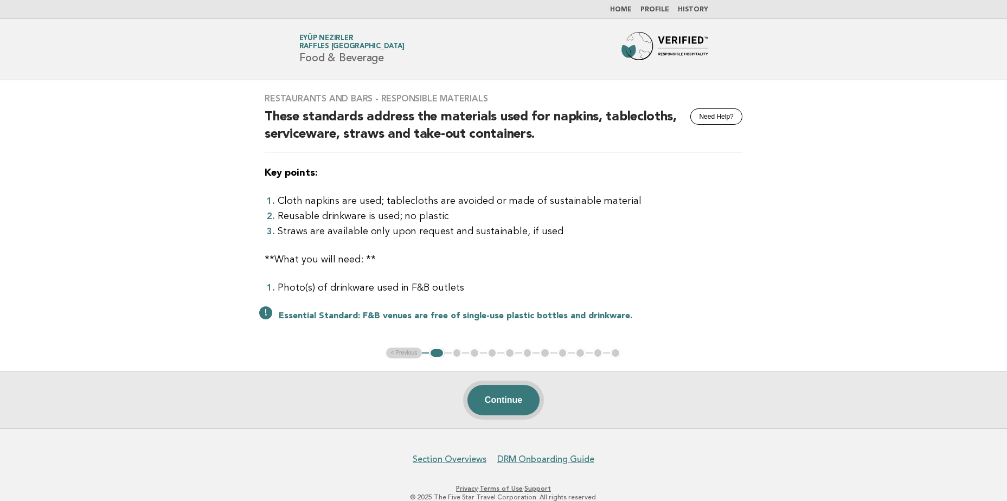
click at [498, 396] on button "Continue" at bounding box center [503, 400] width 72 height 30
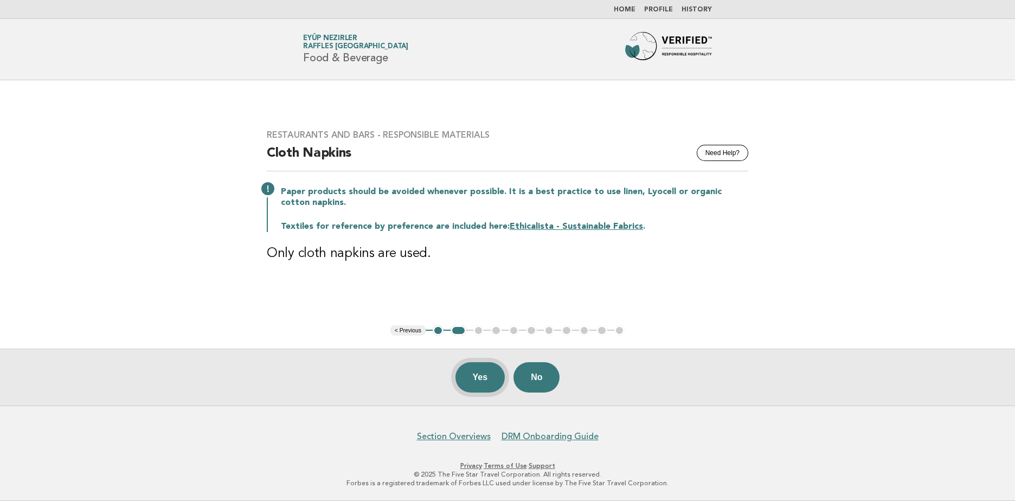
click at [500, 383] on button "Yes" at bounding box center [481, 377] width 50 height 30
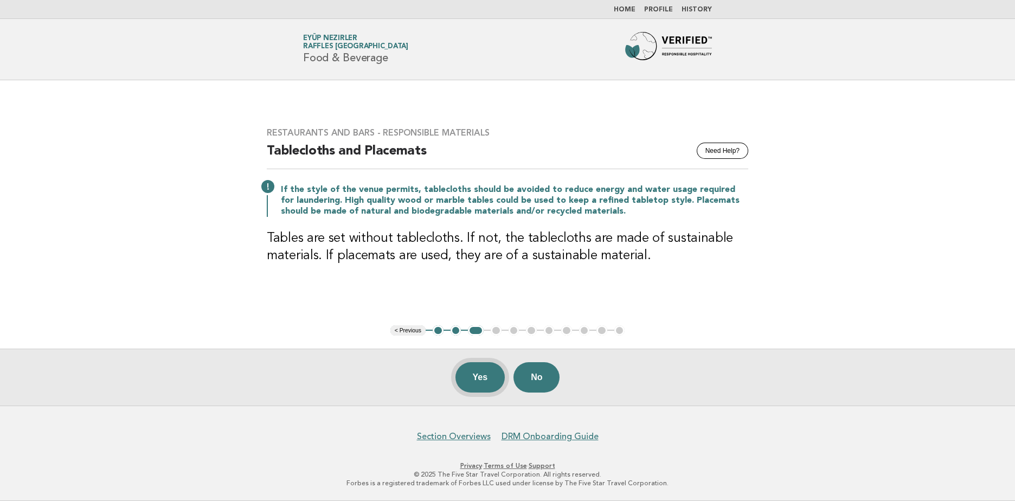
click at [478, 369] on button "Yes" at bounding box center [481, 377] width 50 height 30
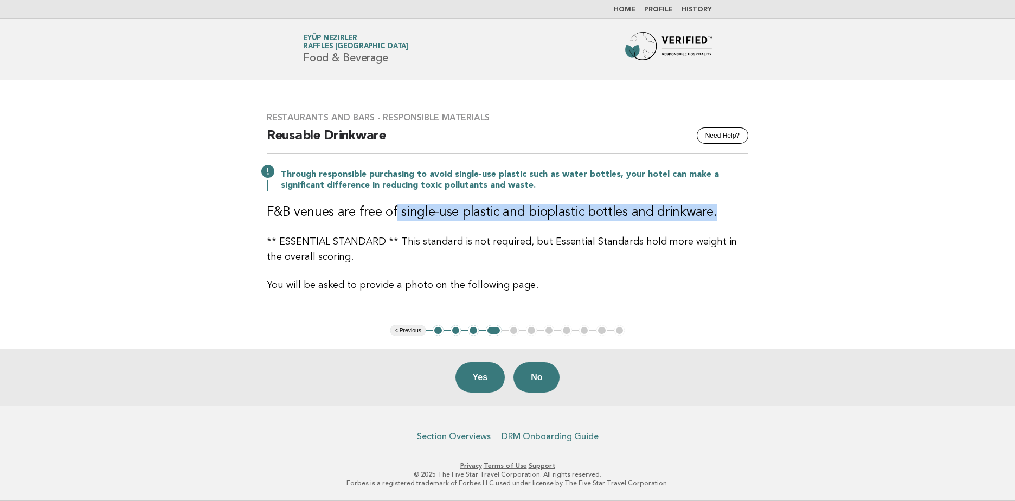
drag, startPoint x: 395, startPoint y: 210, endPoint x: 705, endPoint y: 215, distance: 310.8
click at [705, 215] on h3 "F&B venues are free of single-use plastic and bioplastic bottles and drinkware." at bounding box center [508, 212] width 482 height 17
click at [553, 255] on p "** ESSENTIAL STANDARD ** This standard is not required, but Essential Standards…" at bounding box center [508, 249] width 482 height 30
click at [493, 389] on button "Yes" at bounding box center [481, 377] width 50 height 30
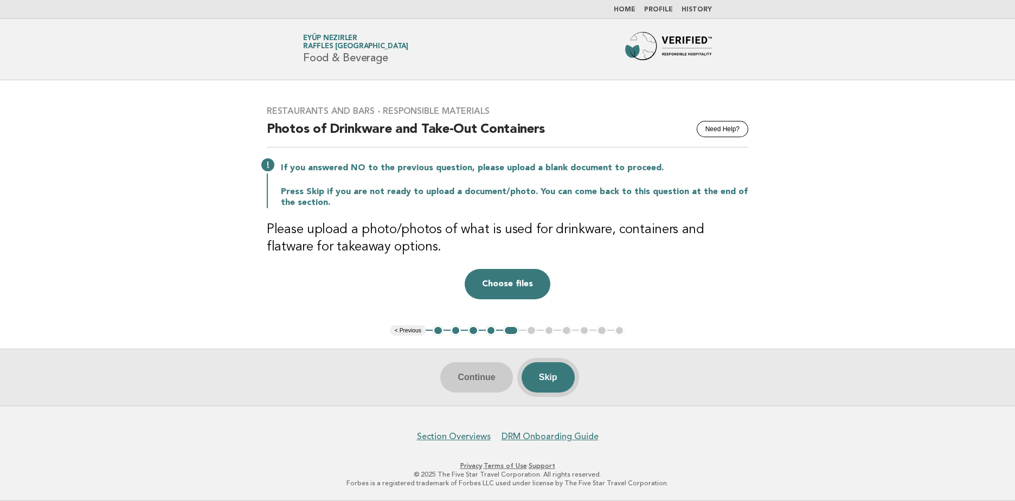
click at [540, 386] on button "Skip" at bounding box center [548, 377] width 53 height 30
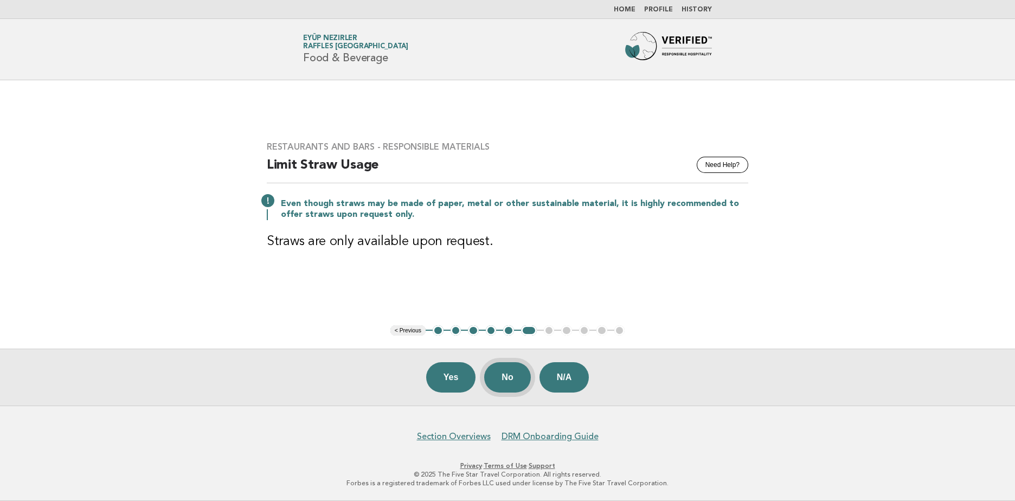
click at [509, 382] on button "No" at bounding box center [507, 377] width 46 height 30
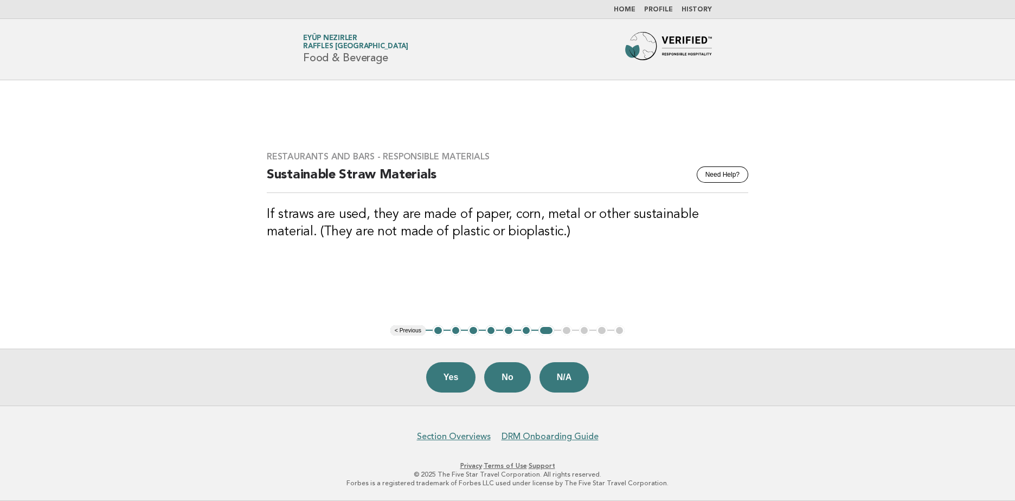
click at [526, 328] on button "6" at bounding box center [526, 330] width 11 height 11
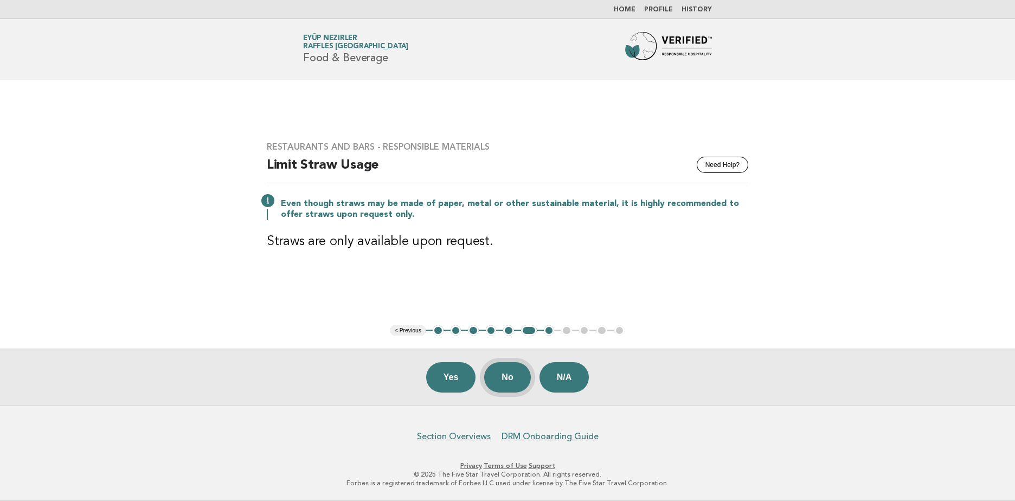
click at [512, 383] on button "No" at bounding box center [507, 377] width 46 height 30
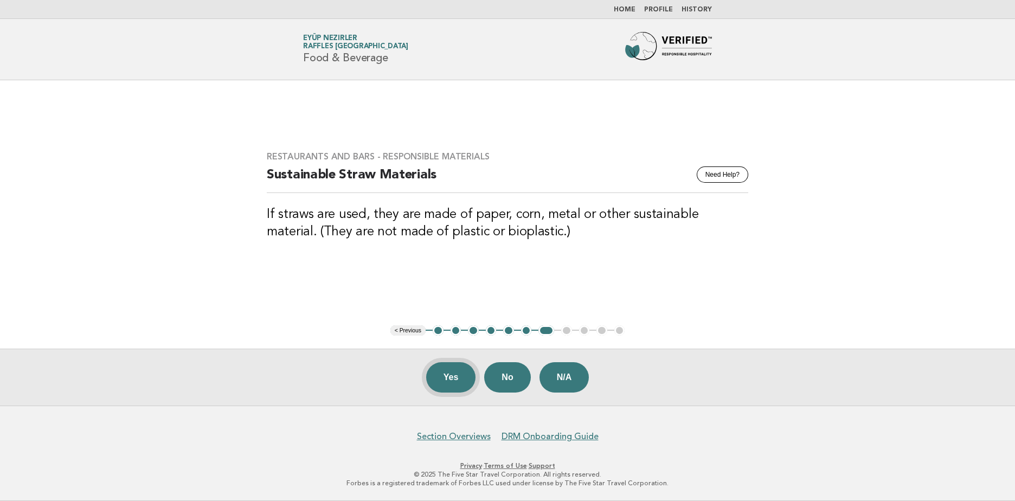
click at [446, 371] on button "Yes" at bounding box center [451, 377] width 50 height 30
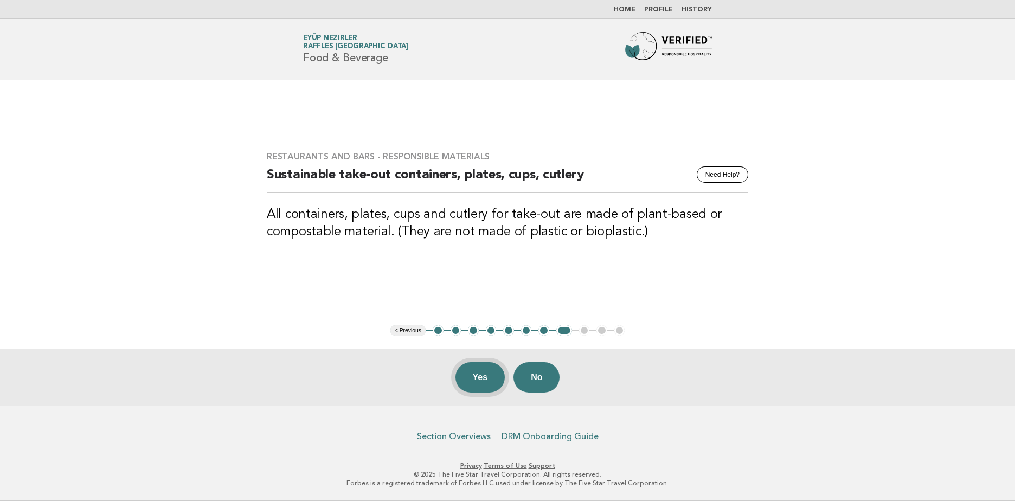
click at [491, 377] on button "Yes" at bounding box center [481, 377] width 50 height 30
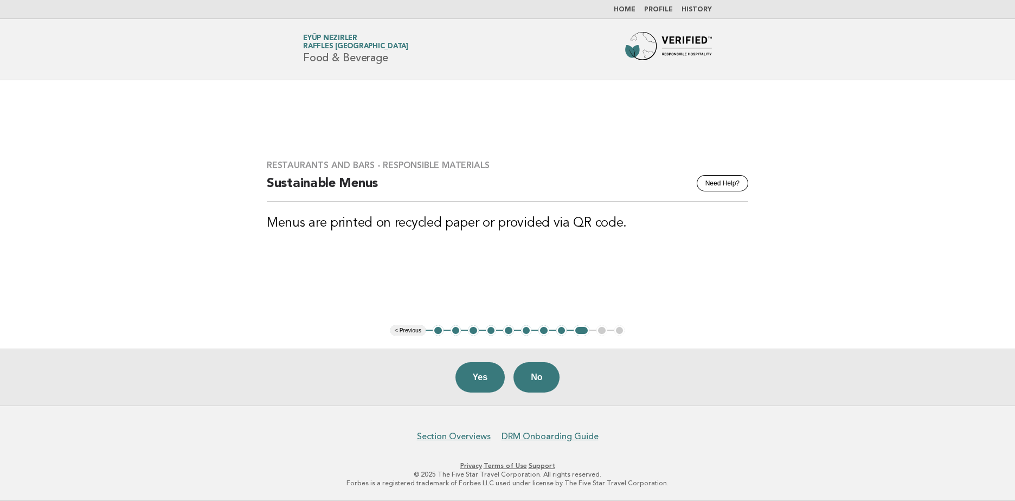
click at [491, 377] on button "Yes" at bounding box center [481, 377] width 50 height 30
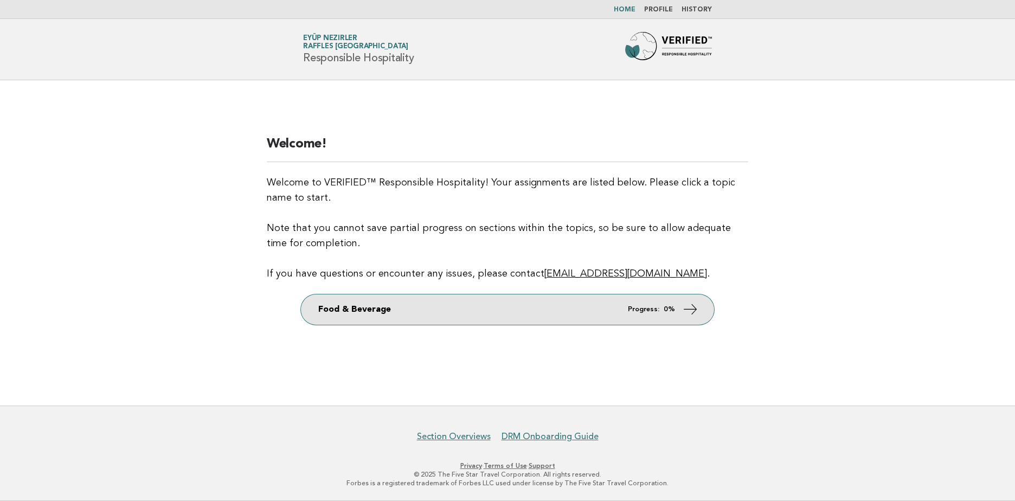
click at [610, 306] on link "Food & Beverage Progress: 0%" at bounding box center [507, 309] width 413 height 30
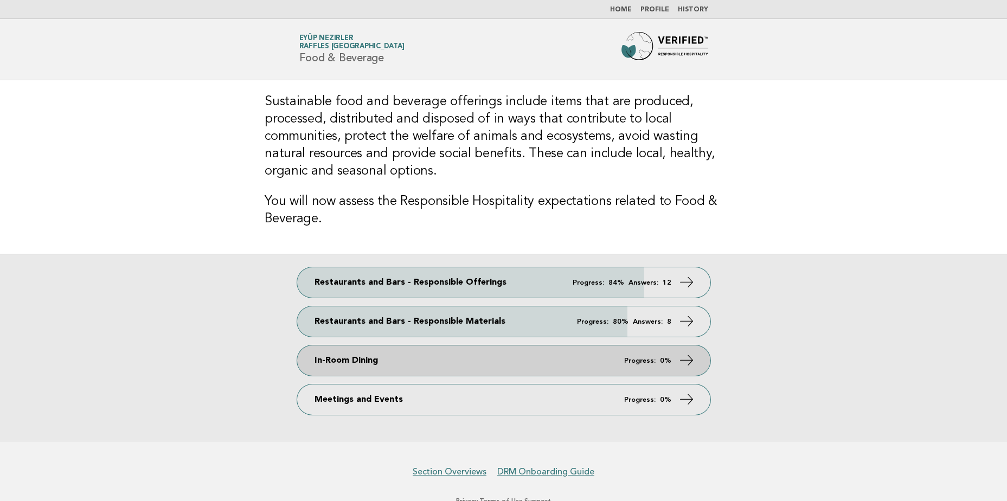
click at [642, 357] on em "Progress:" at bounding box center [639, 360] width 31 height 7
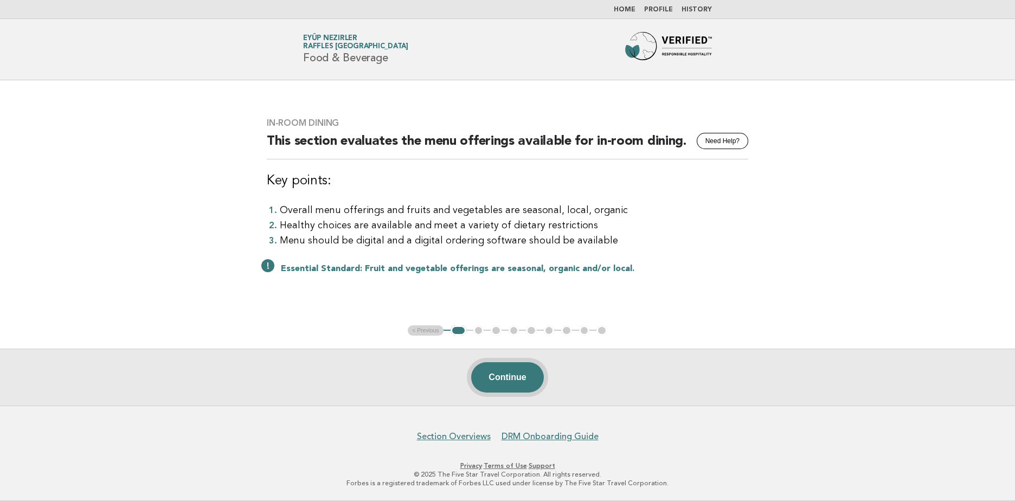
click at [516, 371] on button "Continue" at bounding box center [507, 377] width 72 height 30
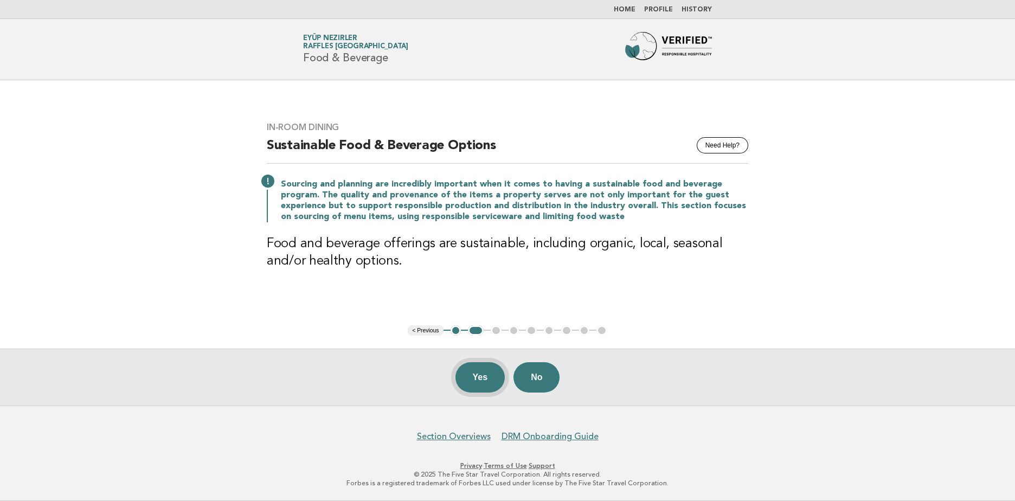
click at [488, 382] on button "Yes" at bounding box center [481, 377] width 50 height 30
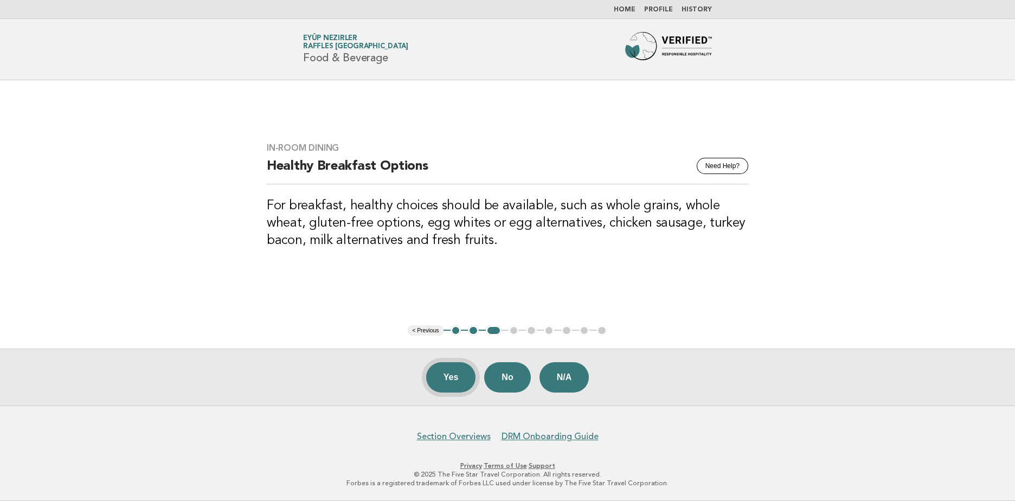
click at [461, 373] on button "Yes" at bounding box center [451, 377] width 50 height 30
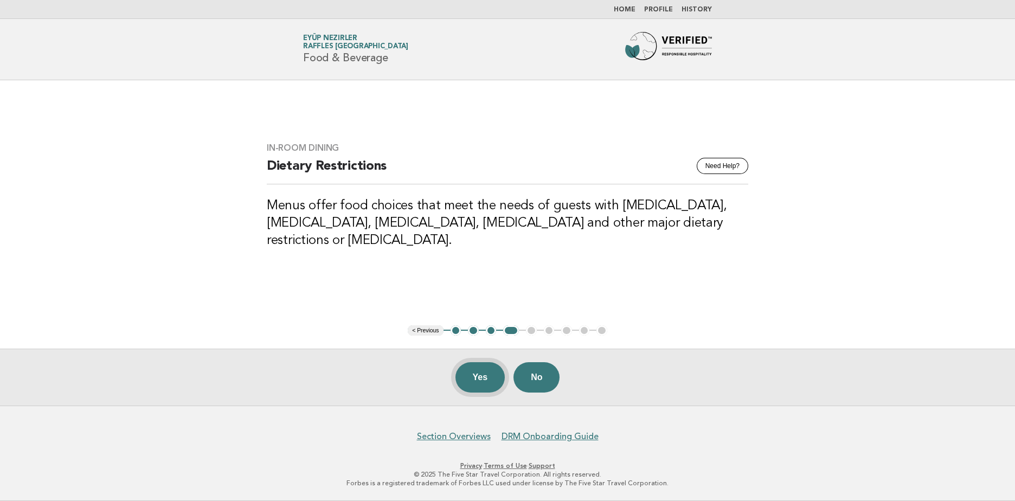
click at [478, 375] on button "Yes" at bounding box center [481, 377] width 50 height 30
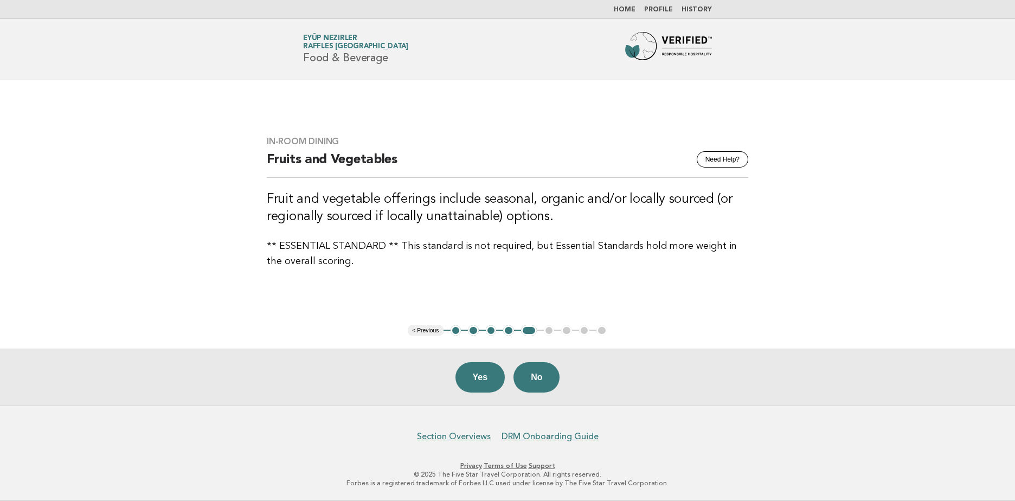
click at [478, 375] on button "Yes" at bounding box center [481, 377] width 50 height 30
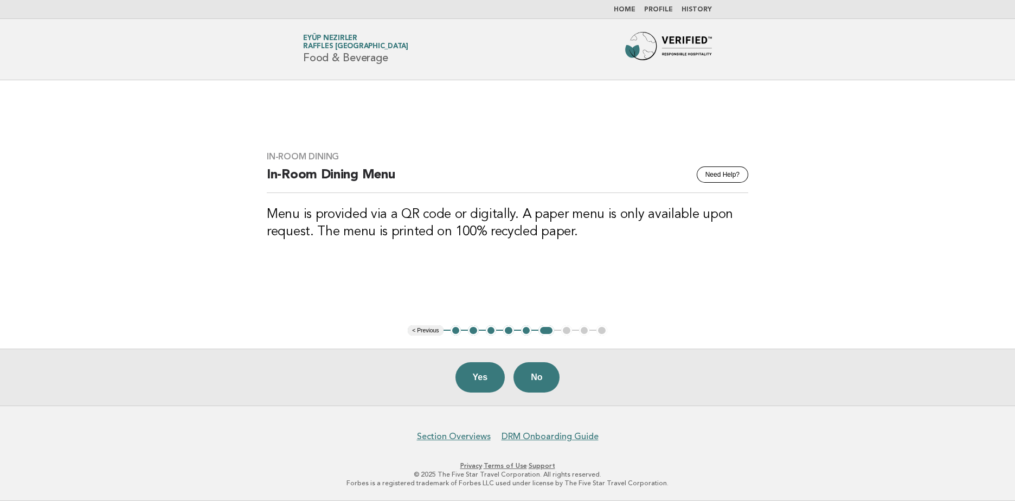
click at [478, 375] on button "Yes" at bounding box center [481, 377] width 50 height 30
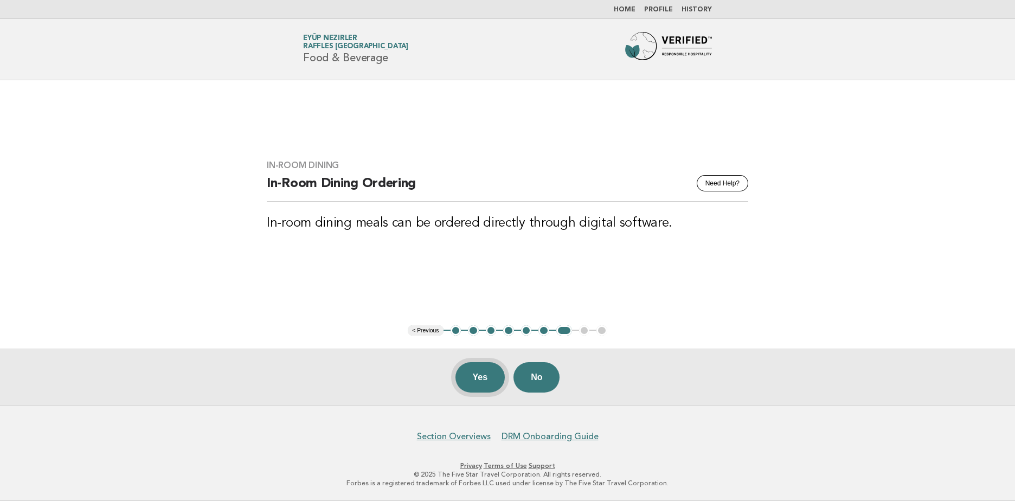
click at [485, 380] on button "Yes" at bounding box center [481, 377] width 50 height 30
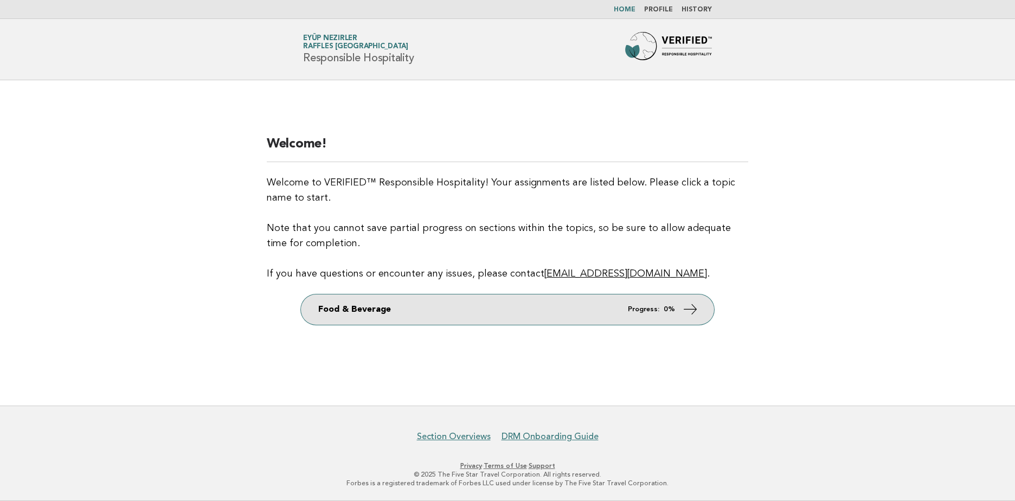
click at [447, 318] on link "Food & Beverage Progress: 0%" at bounding box center [507, 309] width 413 height 30
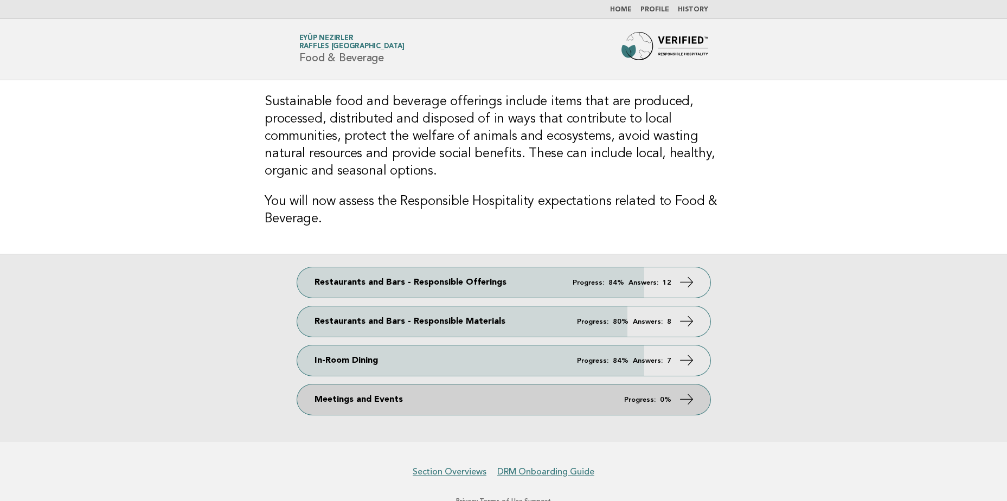
click at [622, 389] on link "Meetings and Events Progress: 0%" at bounding box center [503, 399] width 413 height 30
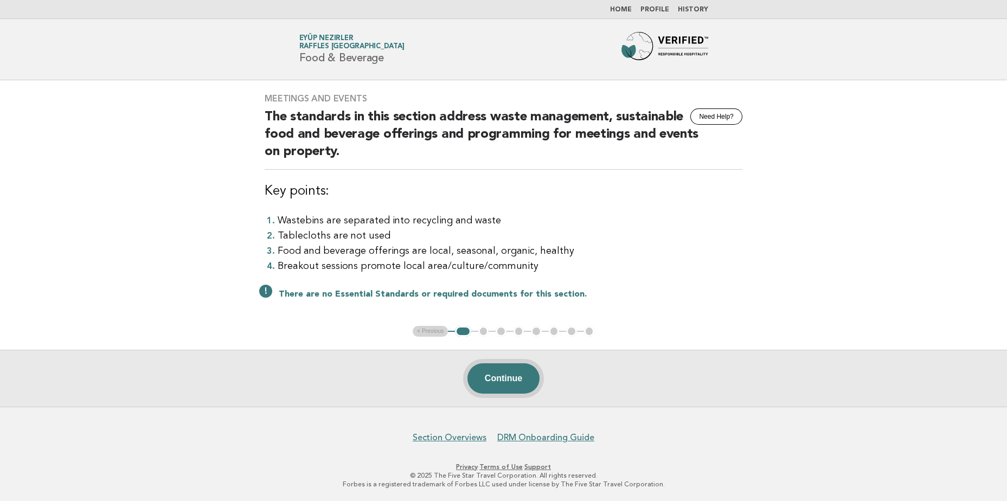
click at [511, 384] on button "Continue" at bounding box center [503, 378] width 72 height 30
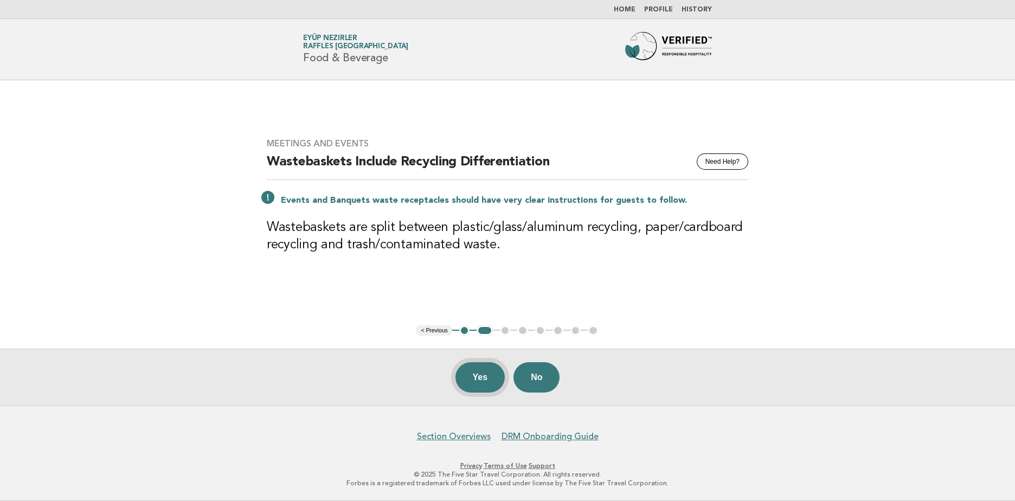
click at [470, 373] on button "Yes" at bounding box center [481, 377] width 50 height 30
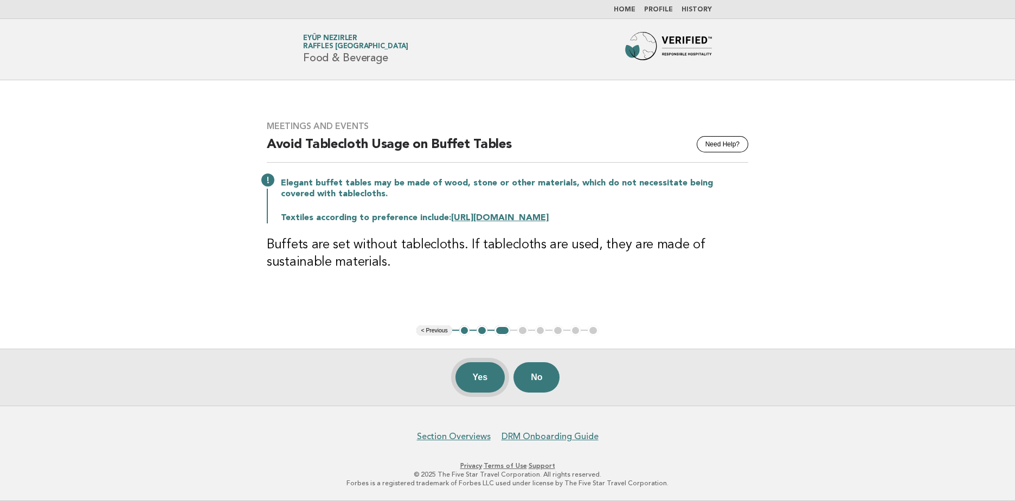
click at [494, 374] on button "Yes" at bounding box center [481, 377] width 50 height 30
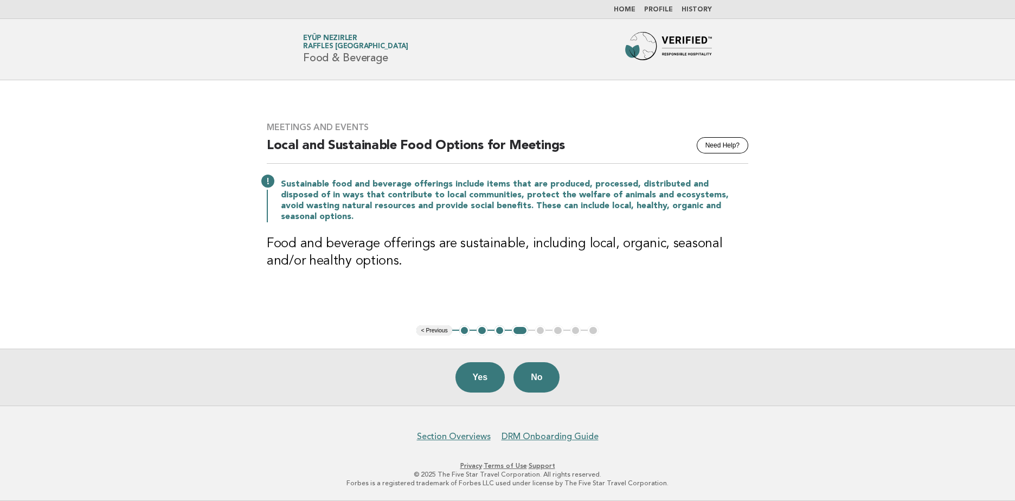
click at [503, 329] on button "3" at bounding box center [500, 330] width 11 height 11
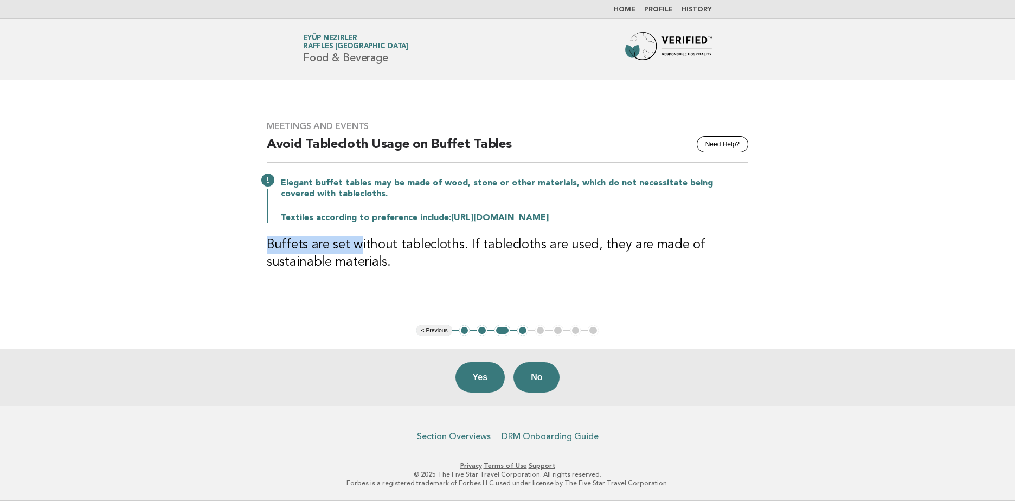
drag, startPoint x: 271, startPoint y: 242, endPoint x: 357, endPoint y: 247, distance: 86.4
click at [357, 247] on h3 "Buffets are set without tablecloths. If tablecloths are used, they are made of …" at bounding box center [508, 253] width 482 height 35
click at [524, 329] on button "4" at bounding box center [522, 330] width 11 height 11
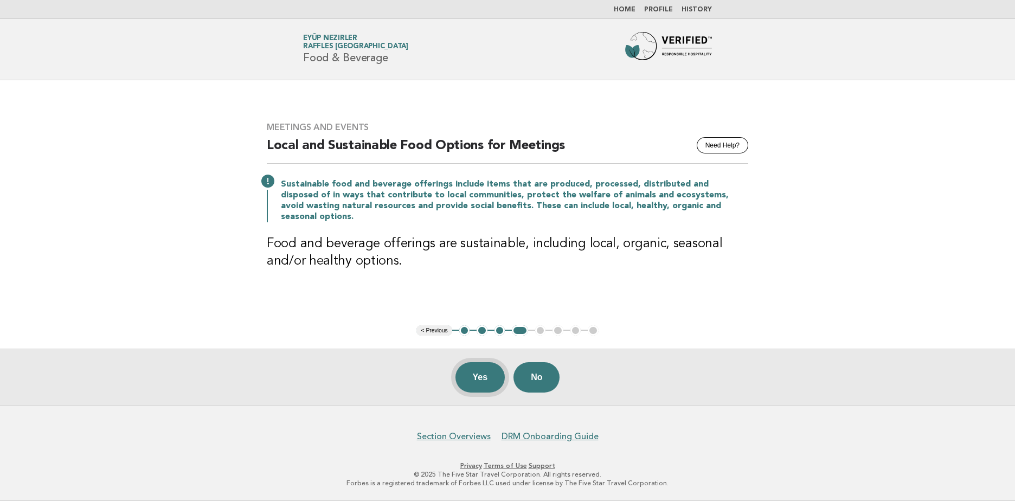
click at [476, 379] on button "Yes" at bounding box center [481, 377] width 50 height 30
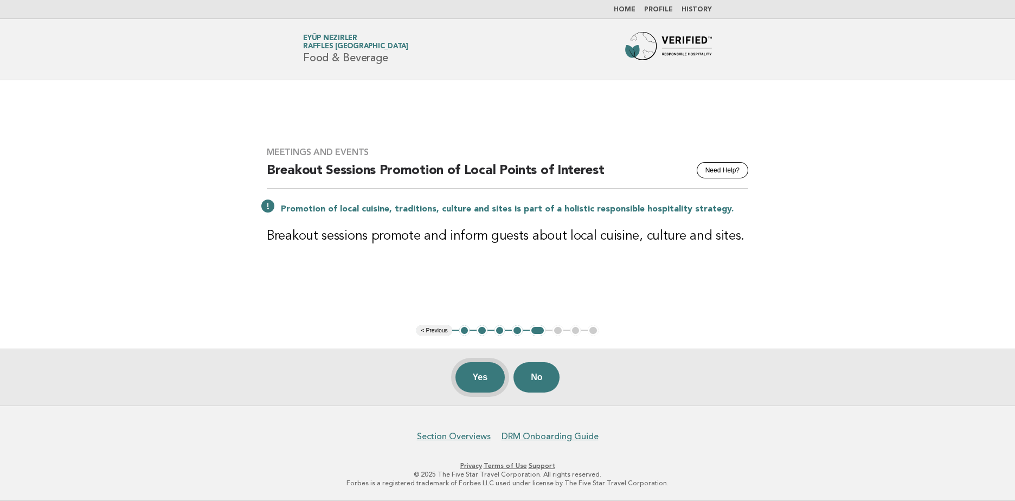
click at [478, 383] on button "Yes" at bounding box center [481, 377] width 50 height 30
click at [478, 378] on button "Yes" at bounding box center [481, 377] width 50 height 30
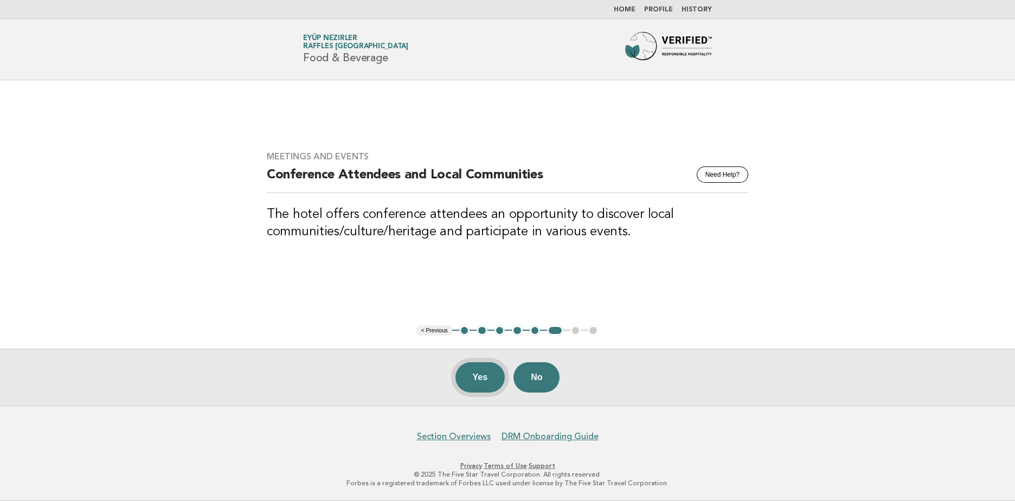
click at [483, 379] on button "Yes" at bounding box center [481, 377] width 50 height 30
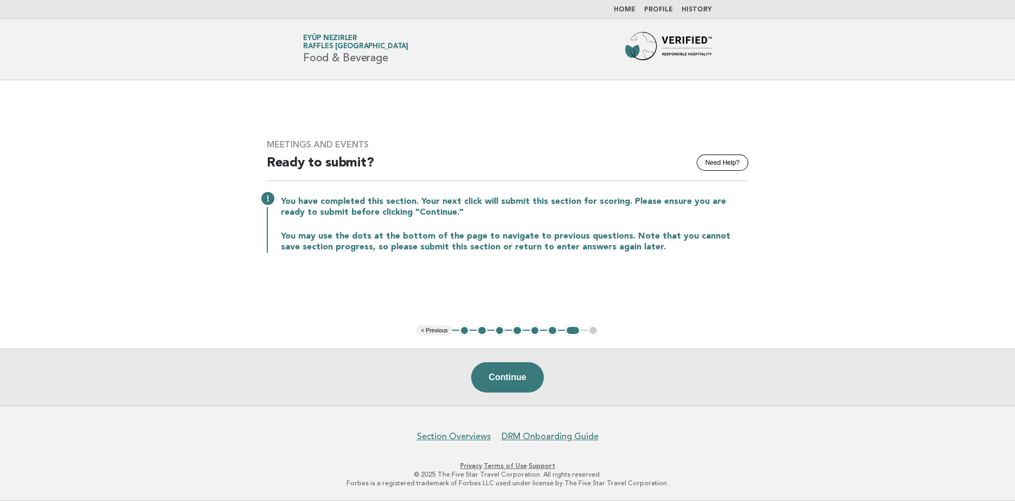
click at [468, 331] on button "1" at bounding box center [464, 330] width 11 height 11
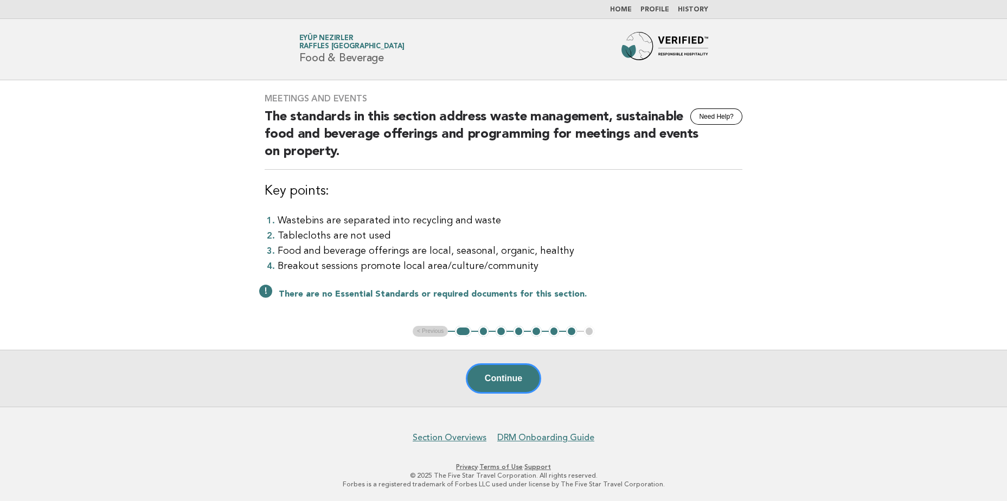
click at [485, 333] on button "2" at bounding box center [483, 331] width 11 height 11
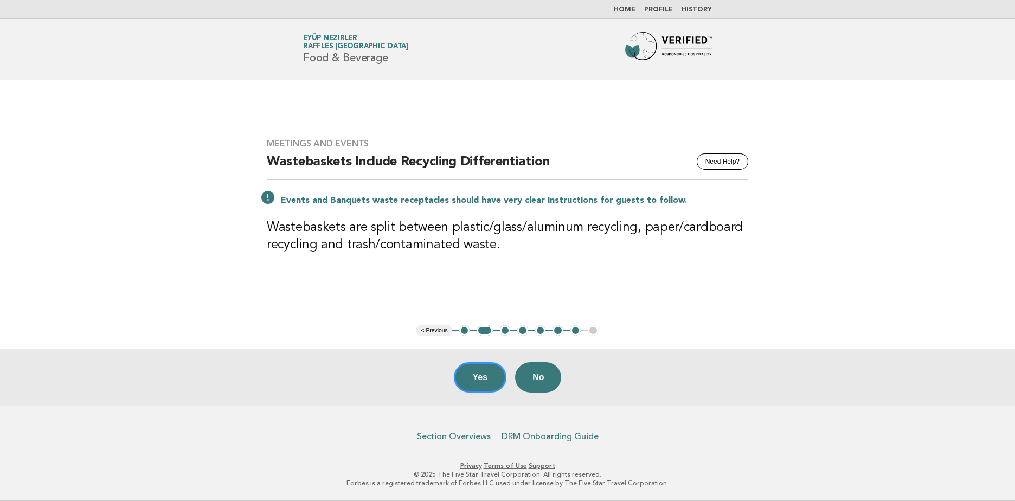
click at [503, 332] on button "3" at bounding box center [505, 330] width 11 height 11
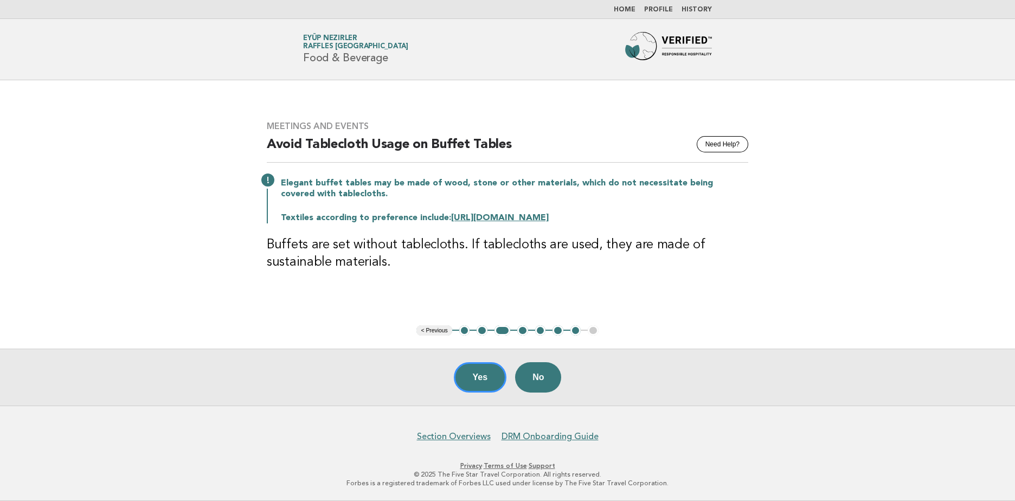
click at [524, 333] on button "4" at bounding box center [522, 330] width 11 height 11
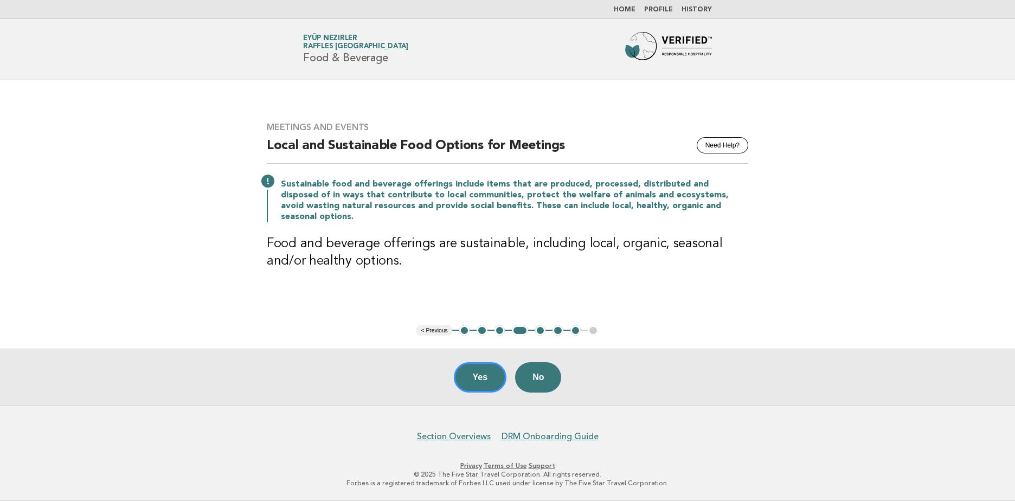
click at [536, 331] on button "5" at bounding box center [540, 330] width 11 height 11
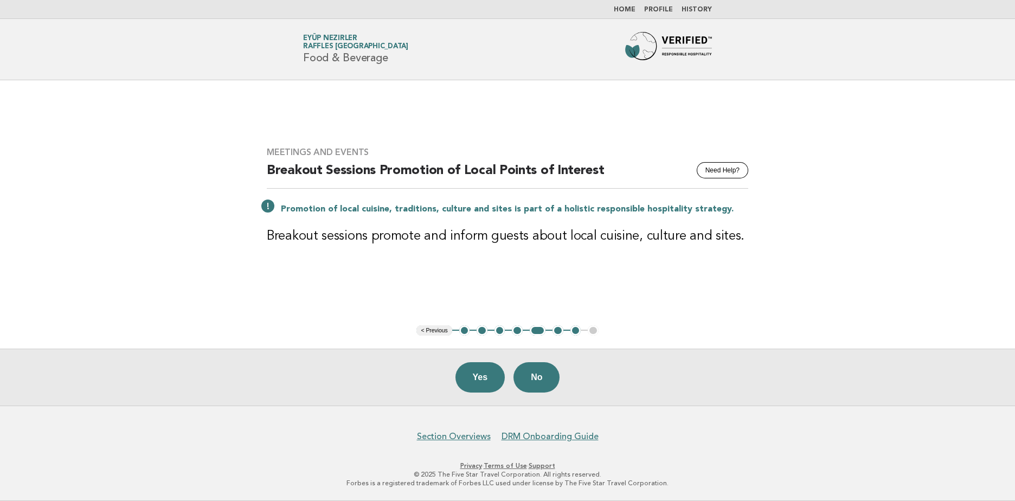
click at [559, 332] on button "6" at bounding box center [558, 330] width 11 height 11
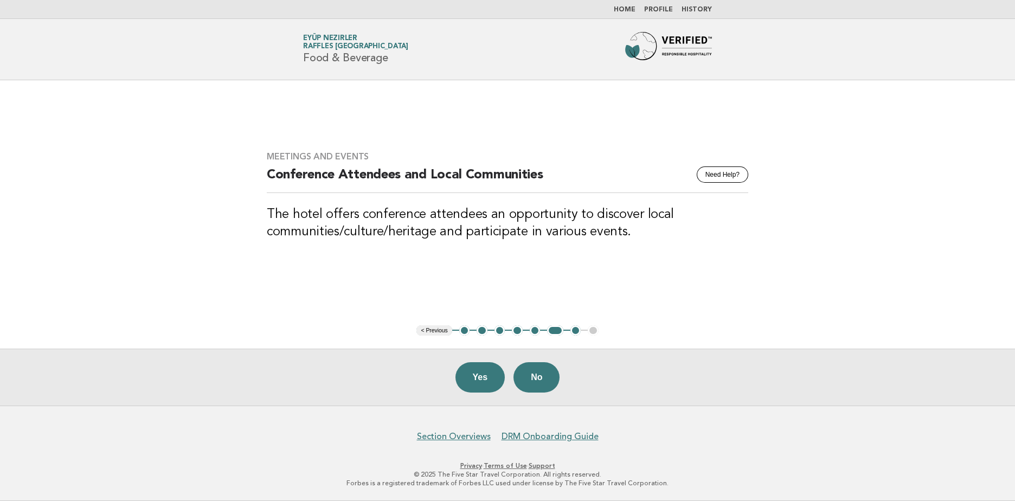
click at [570, 330] on li "7" at bounding box center [575, 330] width 11 height 11
click at [571, 330] on button "7" at bounding box center [575, 330] width 11 height 11
click at [578, 330] on button "7" at bounding box center [575, 330] width 11 height 11
click at [492, 373] on button "Yes" at bounding box center [481, 377] width 50 height 30
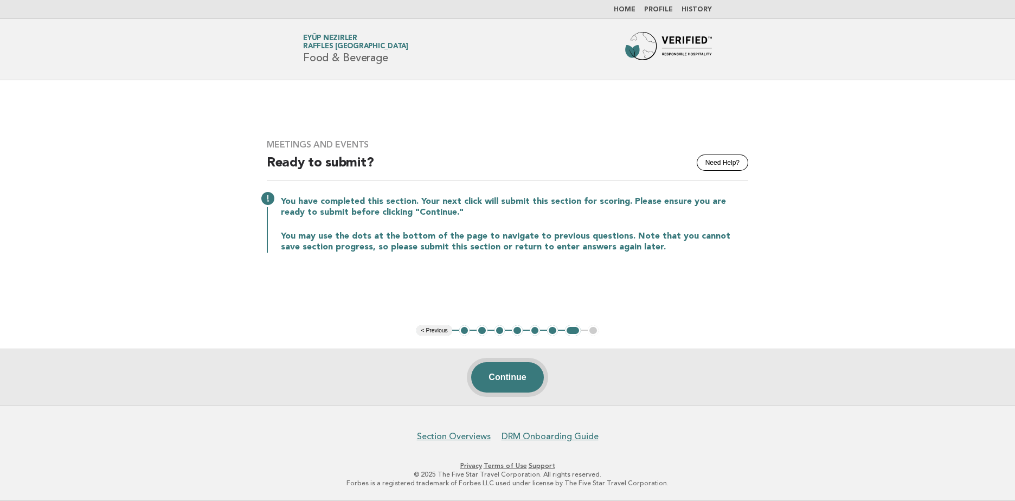
click at [512, 381] on button "Continue" at bounding box center [507, 377] width 72 height 30
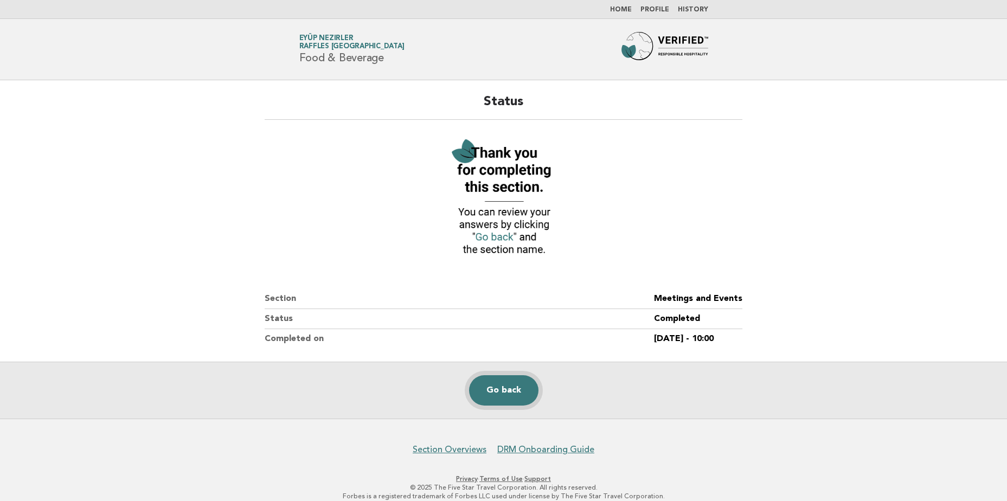
click at [517, 386] on link "Go back" at bounding box center [503, 390] width 69 height 30
